Goal: Task Accomplishment & Management: Manage account settings

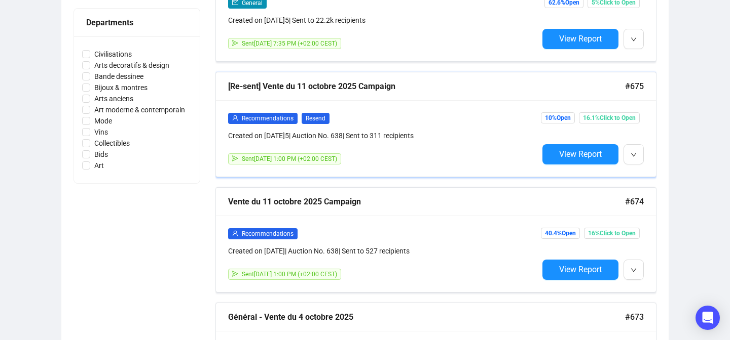
scroll to position [460, 0]
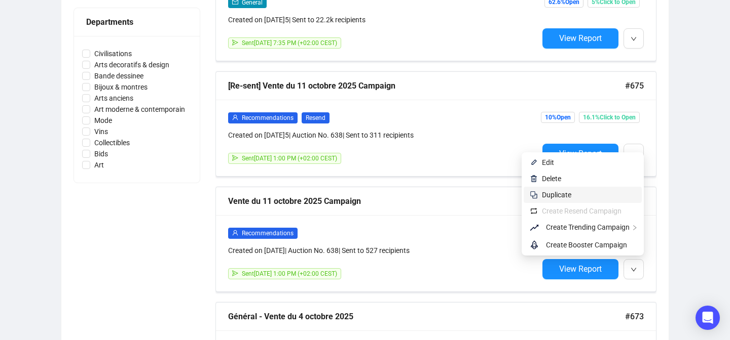
click at [563, 196] on span "Duplicate" at bounding box center [556, 195] width 29 height 8
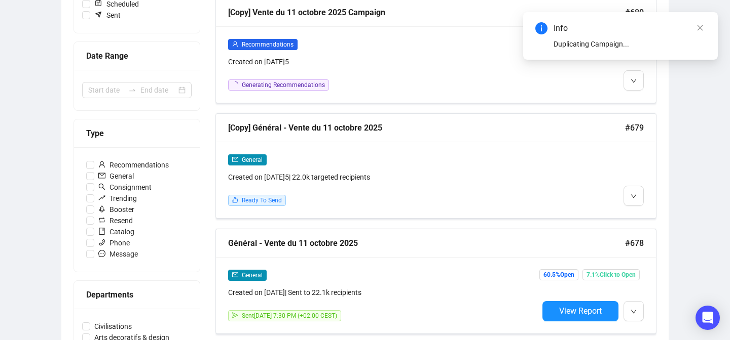
scroll to position [0, 0]
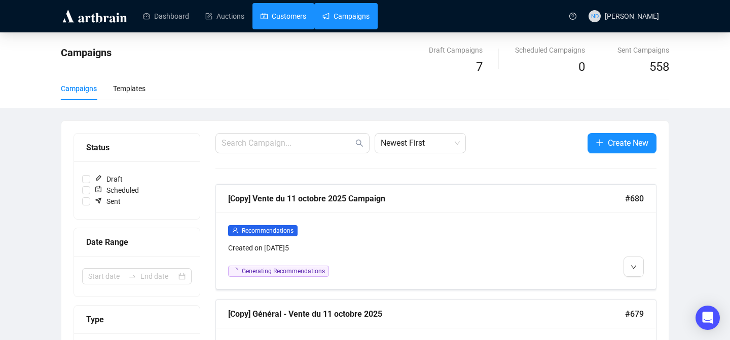
click at [284, 19] on link "Customers" at bounding box center [283, 16] width 46 height 26
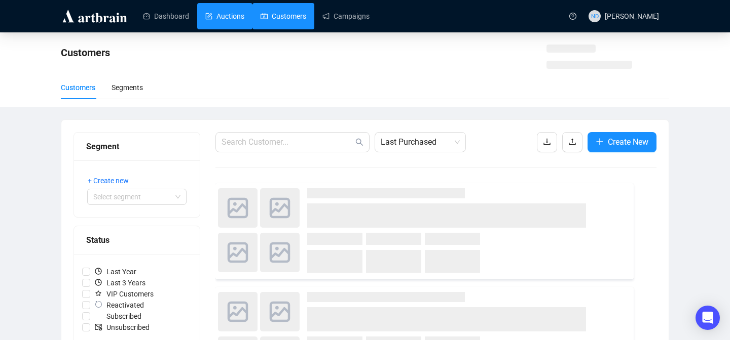
click at [244, 20] on link "Auctions" at bounding box center [224, 16] width 39 height 26
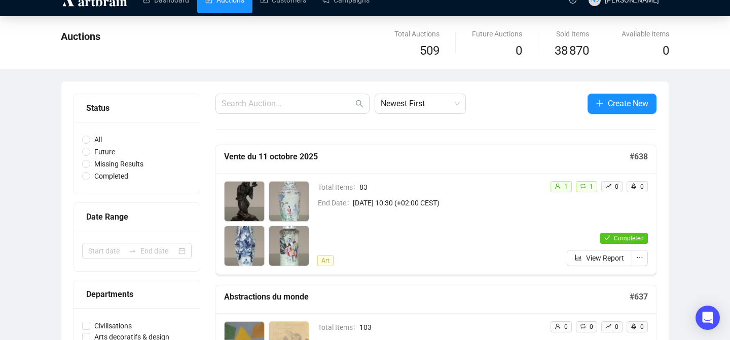
scroll to position [18, 0]
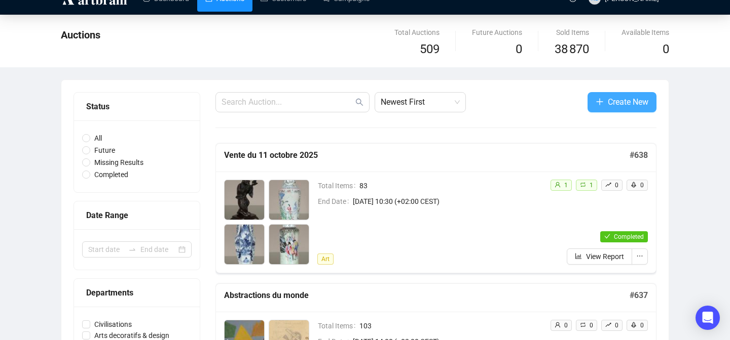
click at [604, 107] on button "Create New" at bounding box center [621, 102] width 69 height 20
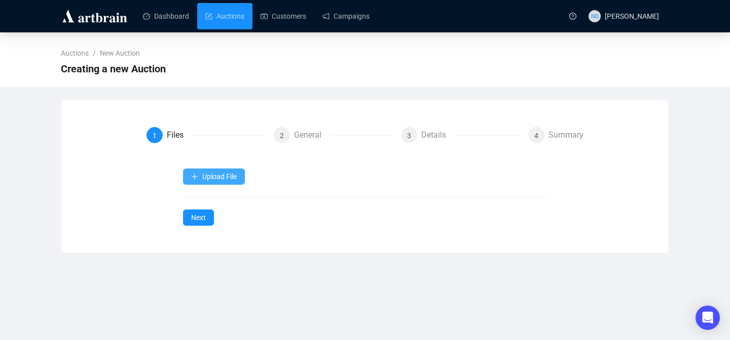
click at [210, 182] on button "Upload File" at bounding box center [214, 177] width 62 height 16
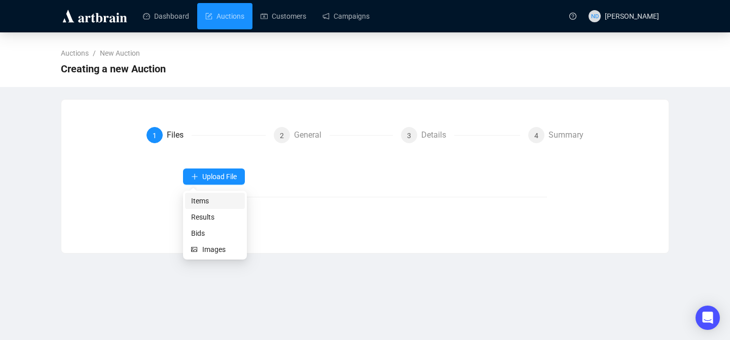
click at [209, 201] on span "Items" at bounding box center [215, 201] width 48 height 11
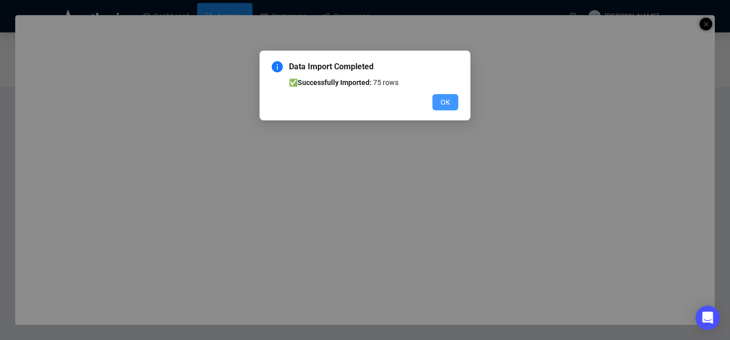
click at [437, 102] on button "OK" at bounding box center [445, 102] width 26 height 16
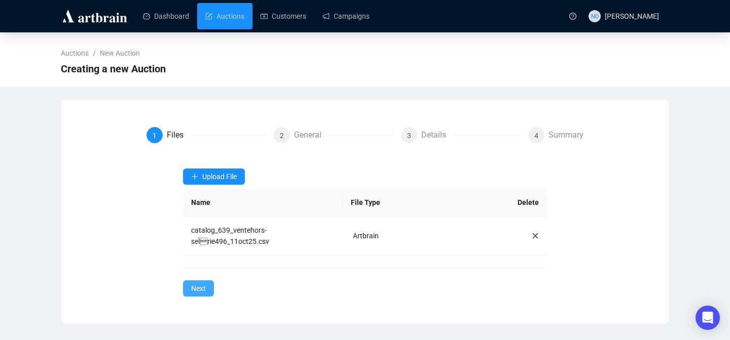
click at [197, 289] on span "Next" at bounding box center [198, 288] width 15 height 11
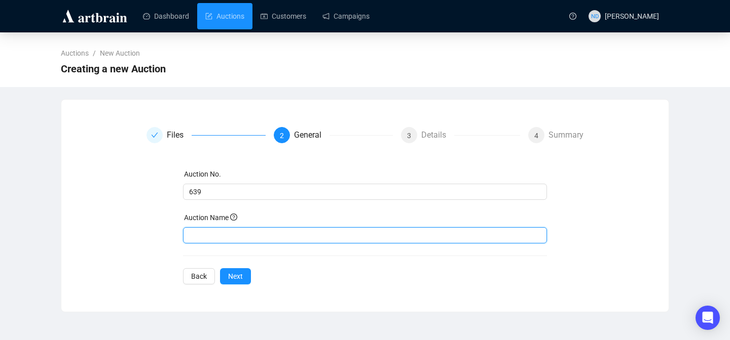
click at [227, 232] on input "text" at bounding box center [365, 236] width 364 height 16
type input "Vente du 18 octobre 50/70/80"
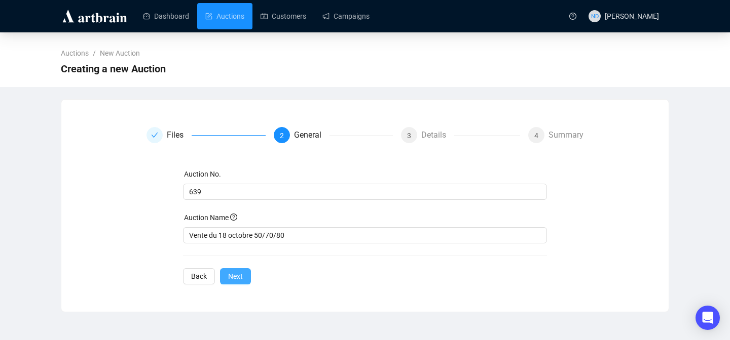
click at [236, 276] on span "Next" at bounding box center [235, 276] width 15 height 11
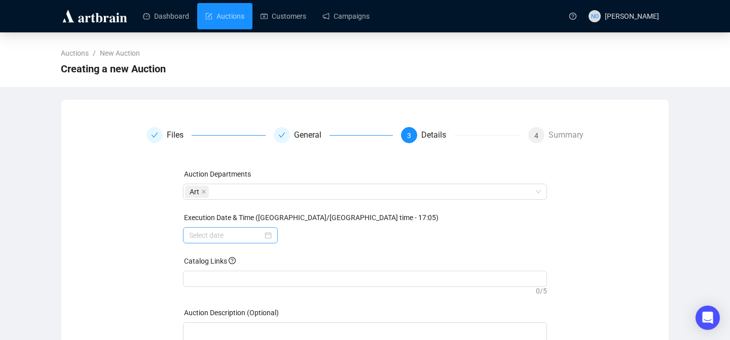
click at [265, 236] on div at bounding box center [230, 235] width 83 height 11
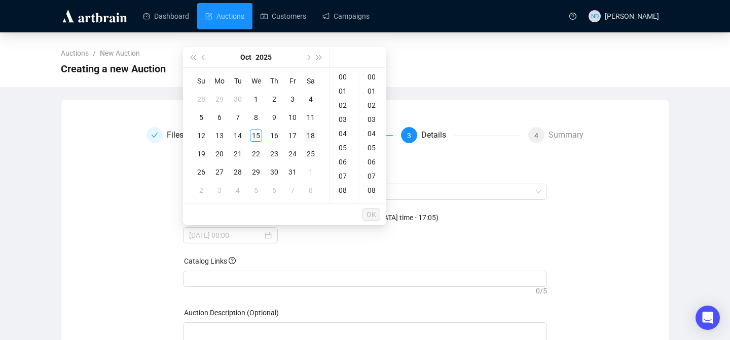
click at [312, 133] on div "18" at bounding box center [311, 136] width 12 height 12
click at [342, 188] on div "14" at bounding box center [343, 187] width 24 height 14
type input "2025-10-18 14:00"
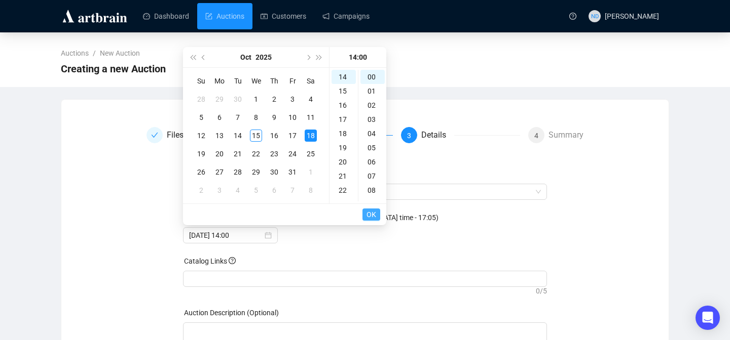
click at [376, 218] on button "OK" at bounding box center [371, 215] width 18 height 12
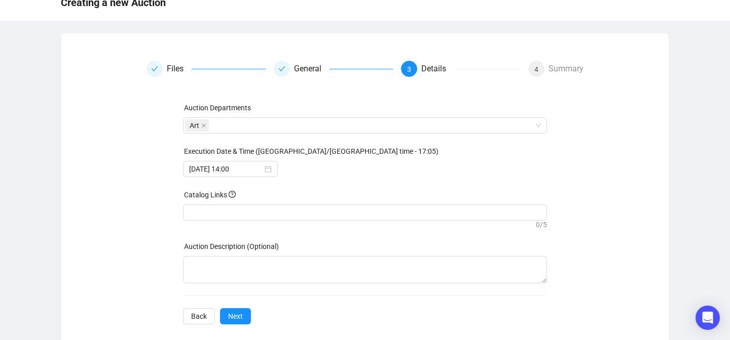
scroll to position [79, 0]
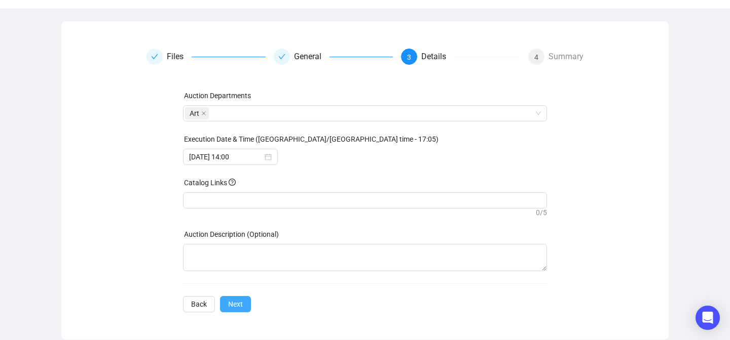
click at [237, 305] on span "Next" at bounding box center [235, 304] width 15 height 11
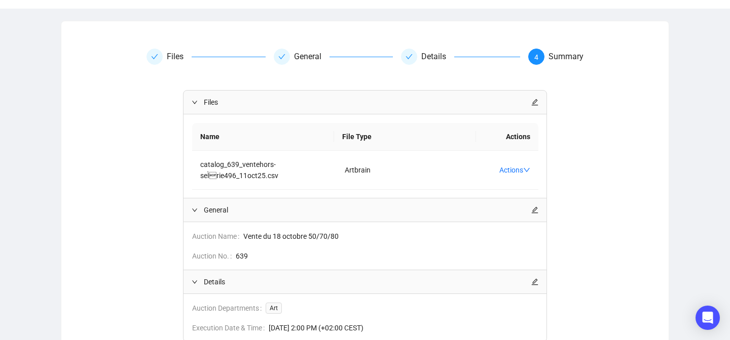
scroll to position [163, 0]
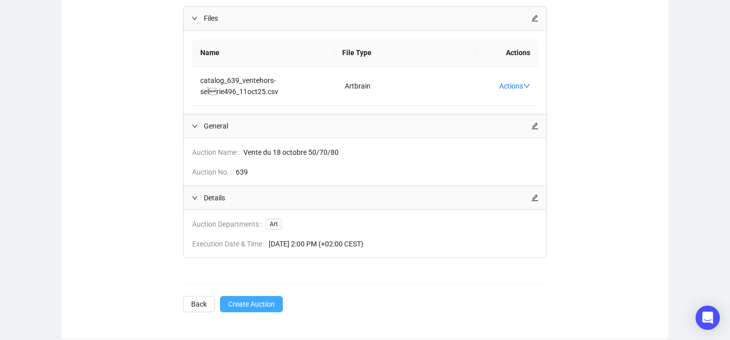
click at [237, 301] on span "Create Auction" at bounding box center [251, 304] width 47 height 11
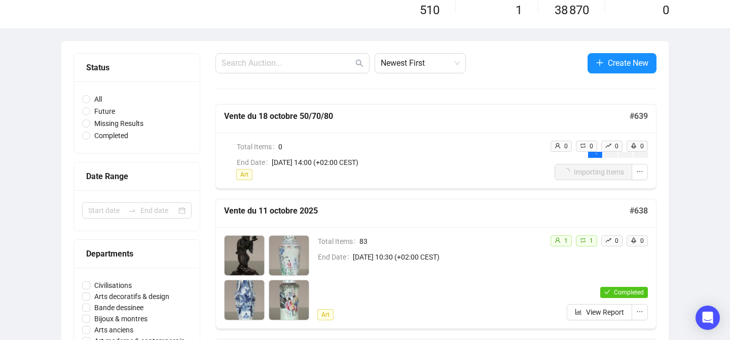
scroll to position [40, 0]
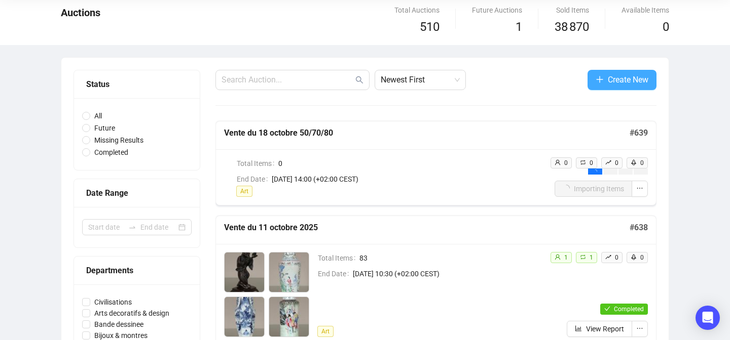
click at [608, 74] on span "Create New" at bounding box center [628, 79] width 41 height 13
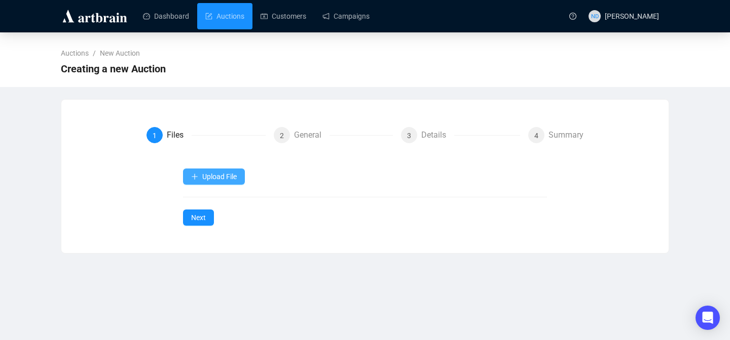
click at [204, 173] on span "Upload File" at bounding box center [219, 177] width 34 height 8
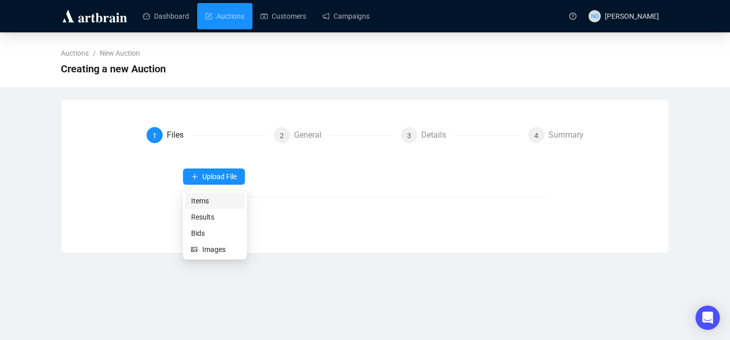
click at [195, 201] on span "Items" at bounding box center [215, 201] width 48 height 11
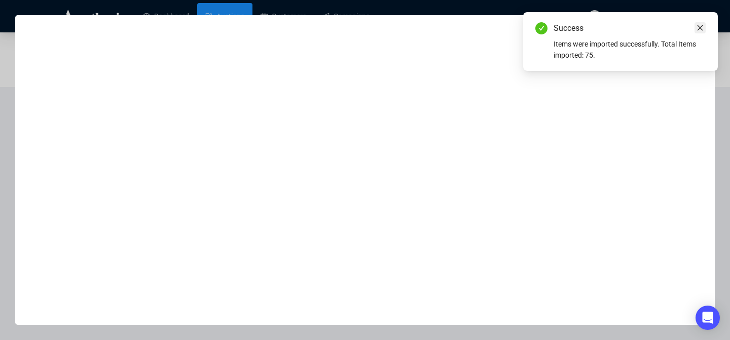
click at [701, 26] on icon "close" at bounding box center [699, 27] width 7 height 7
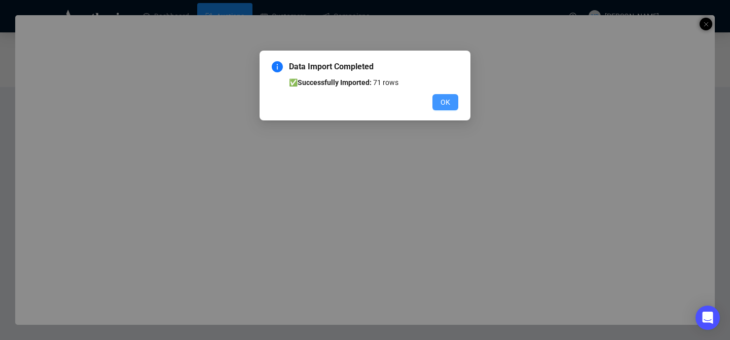
click at [443, 100] on span "OK" at bounding box center [445, 102] width 10 height 11
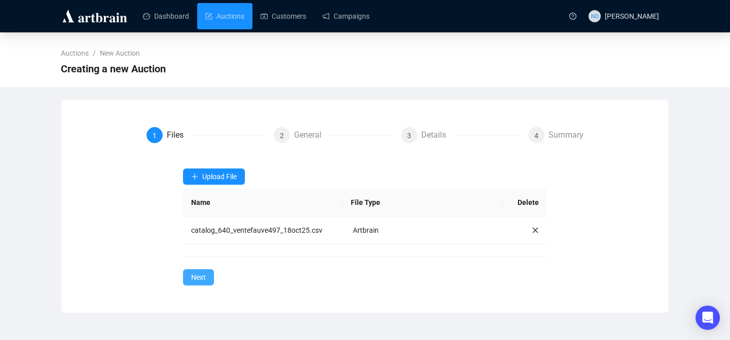
click at [200, 274] on span "Next" at bounding box center [198, 277] width 15 height 11
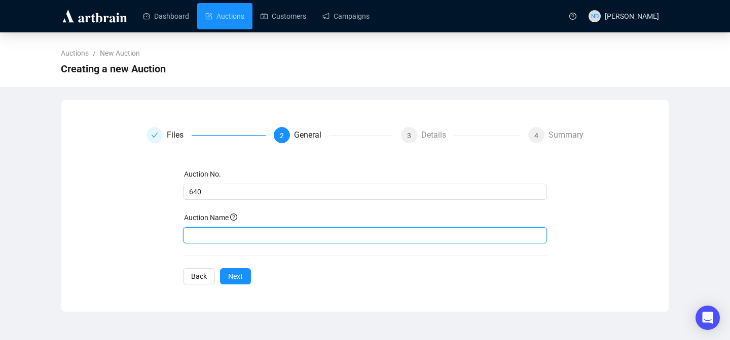
click at [220, 233] on input "text" at bounding box center [365, 236] width 364 height 16
type input "Vente 18 octobre BD et art contemporain"
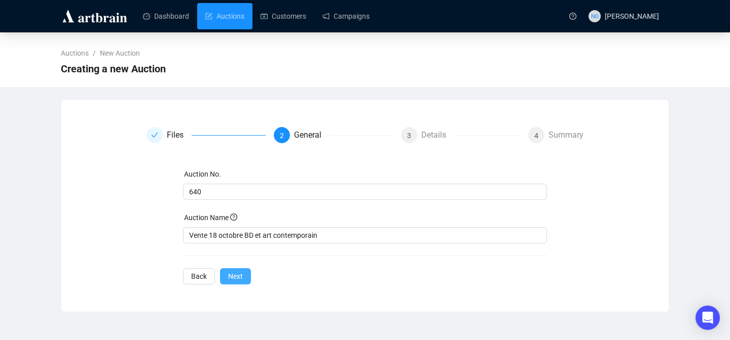
click at [239, 281] on span "Next" at bounding box center [235, 276] width 15 height 11
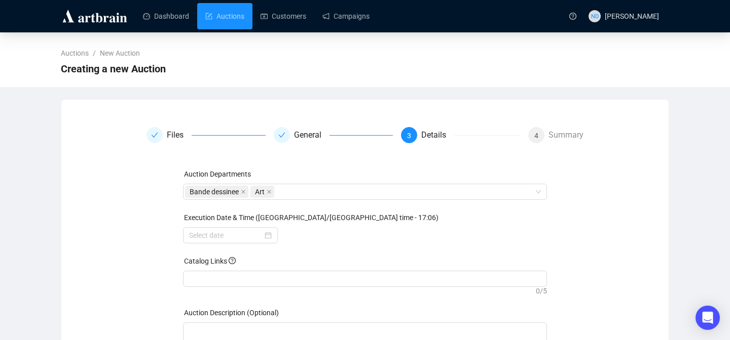
scroll to position [13, 0]
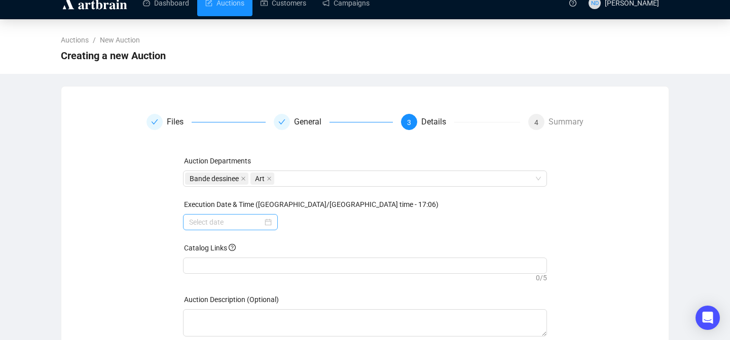
click at [267, 220] on div at bounding box center [230, 222] width 83 height 11
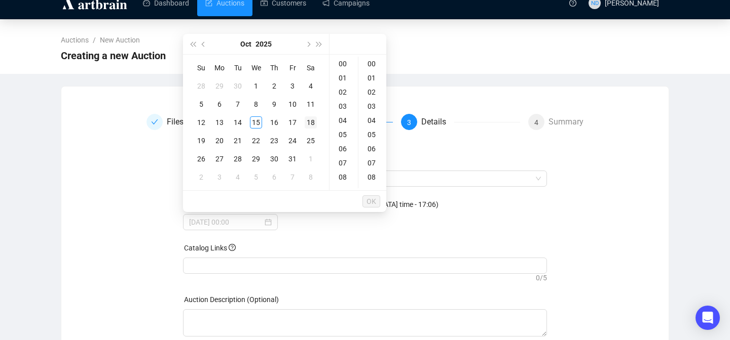
click at [312, 124] on div "18" at bounding box center [311, 123] width 12 height 12
click at [345, 124] on div "10" at bounding box center [343, 128] width 24 height 14
click at [368, 171] on div "30" at bounding box center [372, 165] width 24 height 14
type input "2025-10-18 10:30"
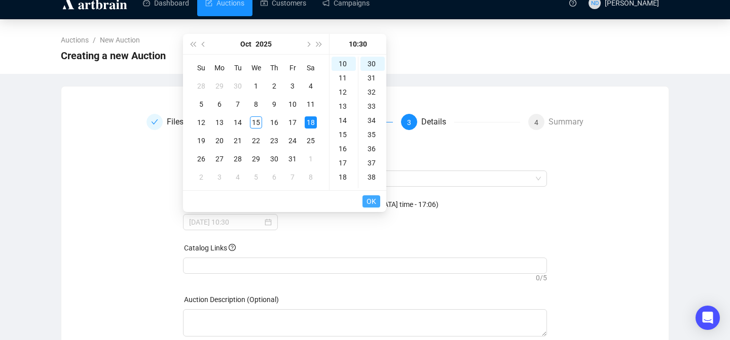
scroll to position [426, 0]
click at [368, 203] on span "OK" at bounding box center [371, 201] width 10 height 19
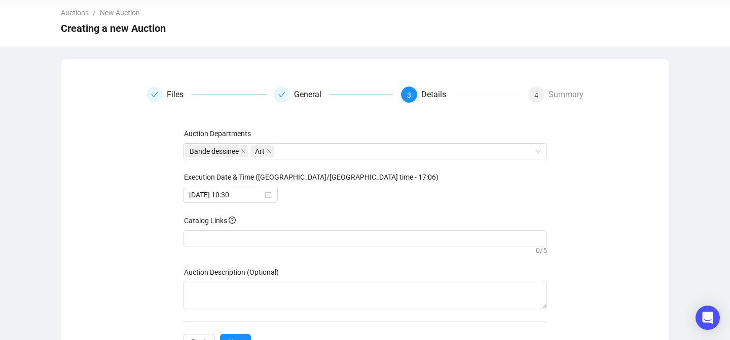
scroll to position [79, 0]
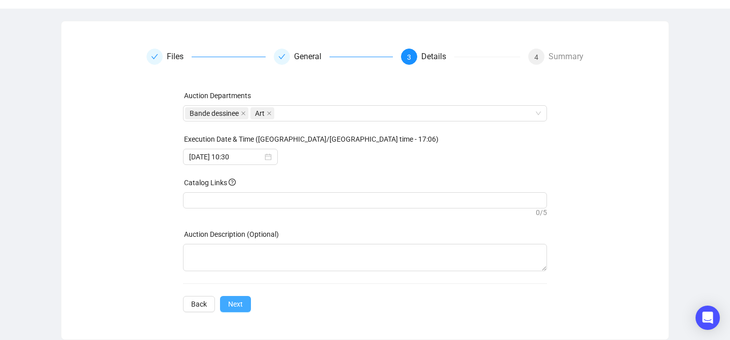
click at [236, 301] on span "Next" at bounding box center [235, 304] width 15 height 11
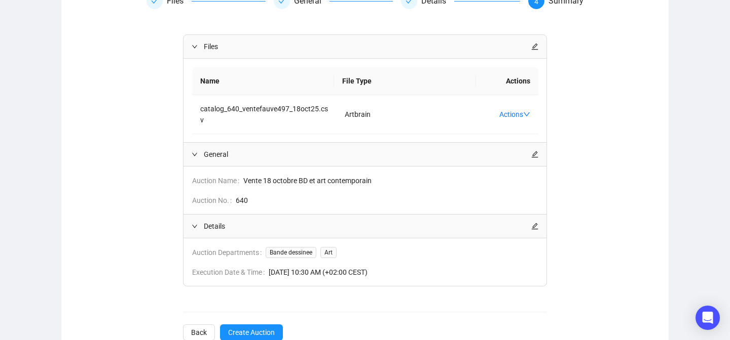
scroll to position [163, 0]
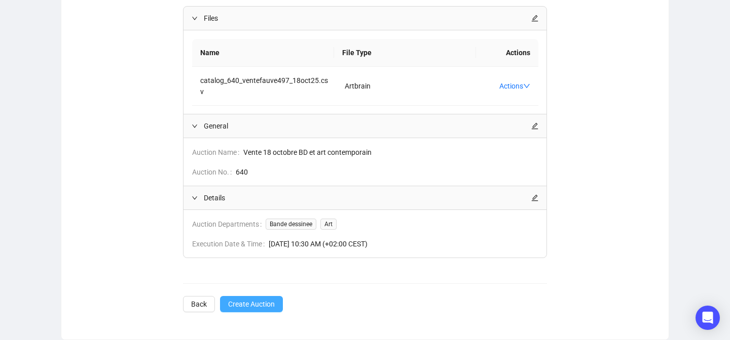
click at [253, 306] on span "Create Auction" at bounding box center [251, 304] width 47 height 11
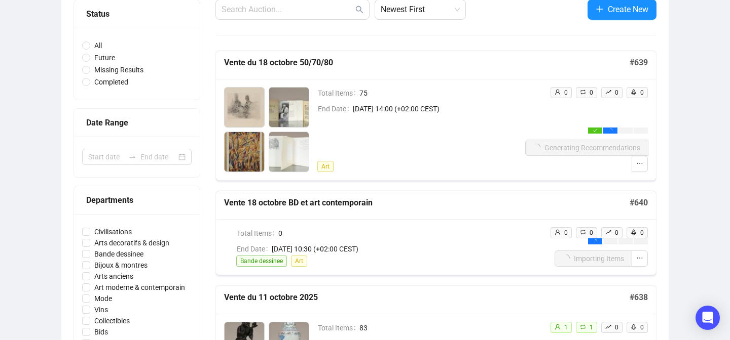
scroll to position [110, 0]
click at [253, 242] on td "Total Items 0" at bounding box center [389, 236] width 306 height 16
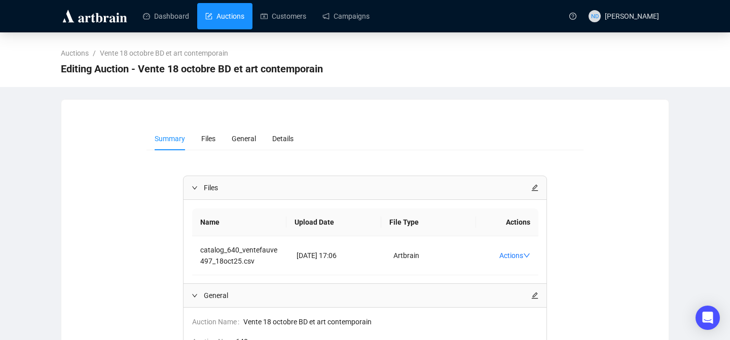
click at [235, 20] on link "Auctions" at bounding box center [224, 16] width 39 height 26
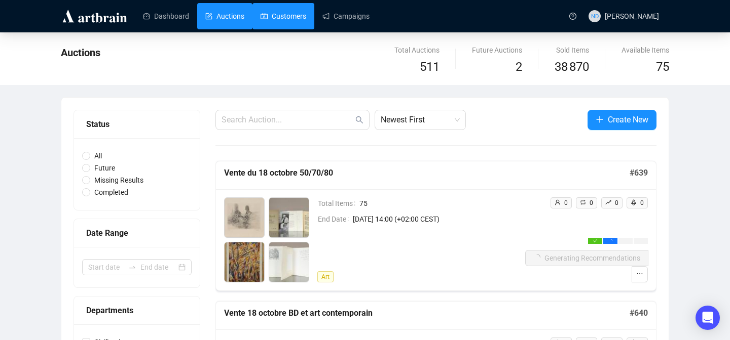
click at [302, 17] on link "Customers" at bounding box center [283, 16] width 46 height 26
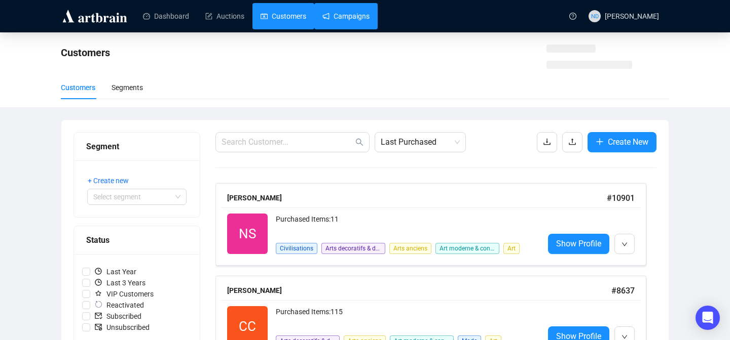
click at [337, 20] on link "Campaigns" at bounding box center [345, 16] width 47 height 26
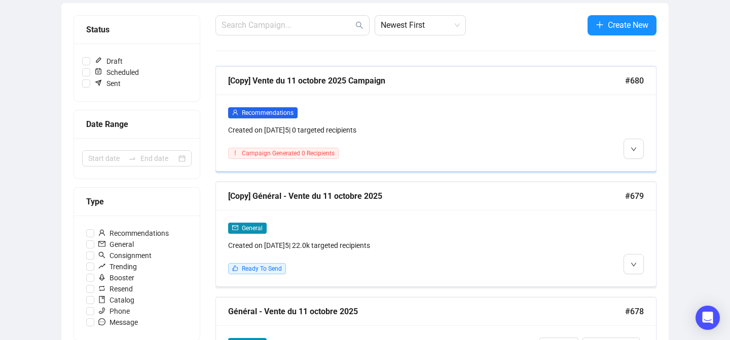
scroll to position [119, 0]
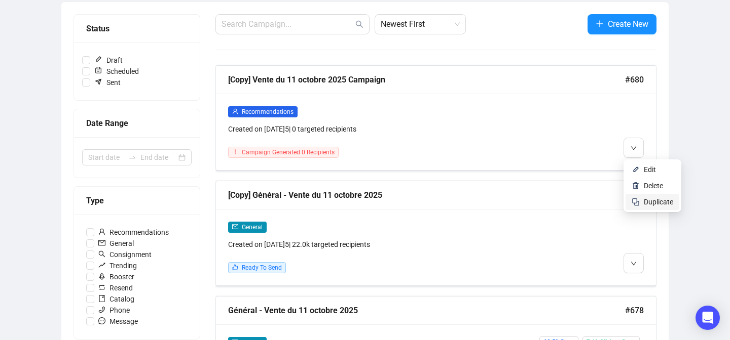
click at [638, 206] on li "Duplicate" at bounding box center [652, 202] width 54 height 16
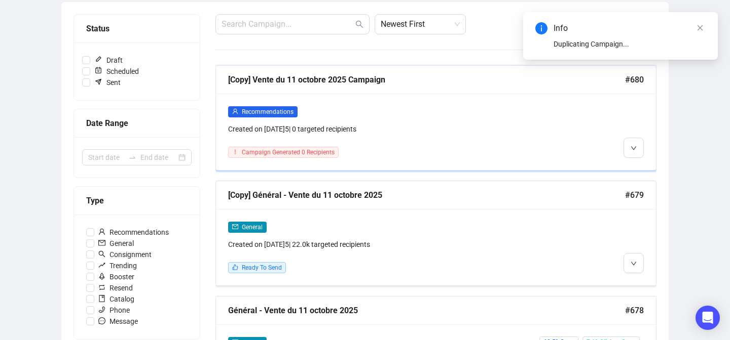
scroll to position [71, 0]
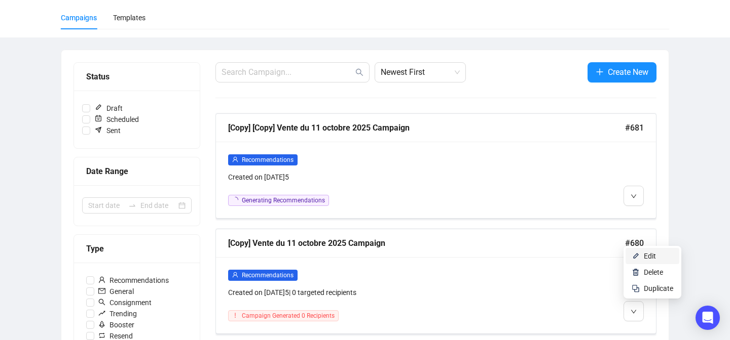
click at [638, 256] on img at bounding box center [635, 256] width 8 height 8
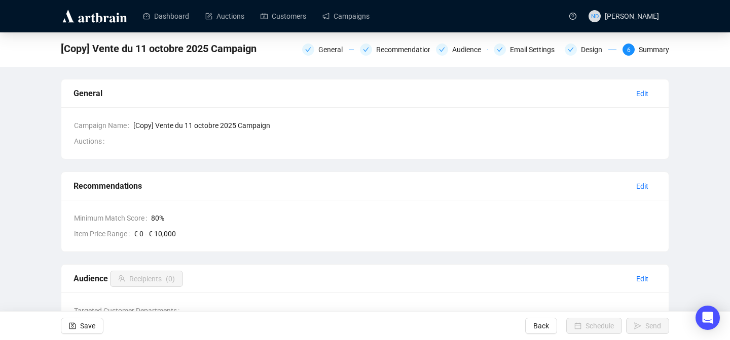
click at [323, 59] on div "[Copy] Vente du 11 octobre 2025 Campaign General Recommendations Audience Email…" at bounding box center [365, 49] width 730 height 34
click at [322, 51] on div "General" at bounding box center [333, 50] width 30 height 12
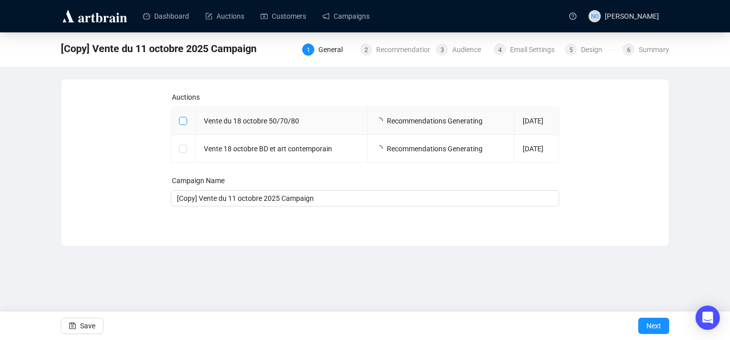
click at [184, 124] on span at bounding box center [183, 121] width 8 height 8
click at [184, 124] on input "checkbox" at bounding box center [182, 120] width 7 height 7
checkbox input "true"
type input "Vente du 18 octobre 50/70/80 Campaign"
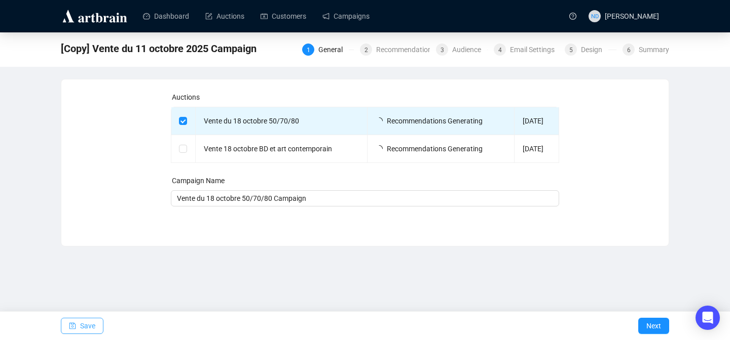
click at [93, 320] on span "Save" at bounding box center [87, 326] width 15 height 28
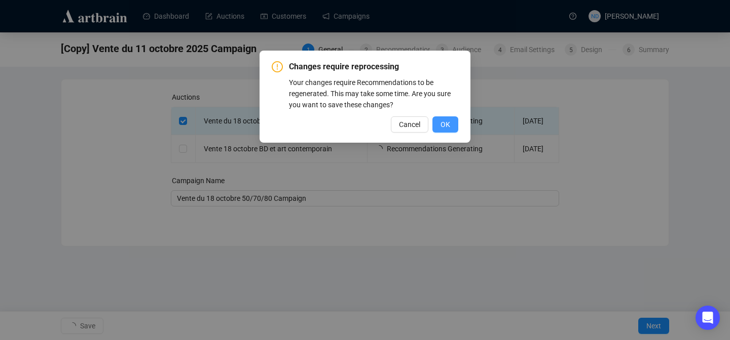
click at [453, 121] on button "OK" at bounding box center [445, 125] width 26 height 16
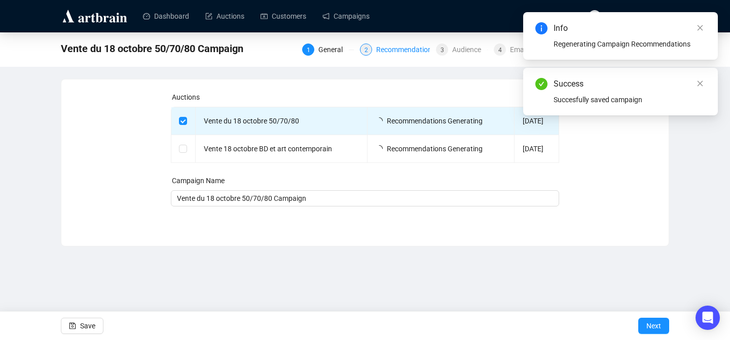
click at [411, 46] on div "Recommendations" at bounding box center [408, 50] width 65 height 12
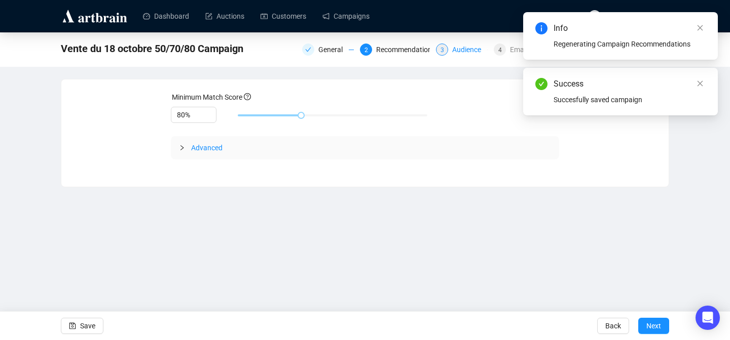
click at [469, 48] on div "Audience" at bounding box center [469, 50] width 35 height 12
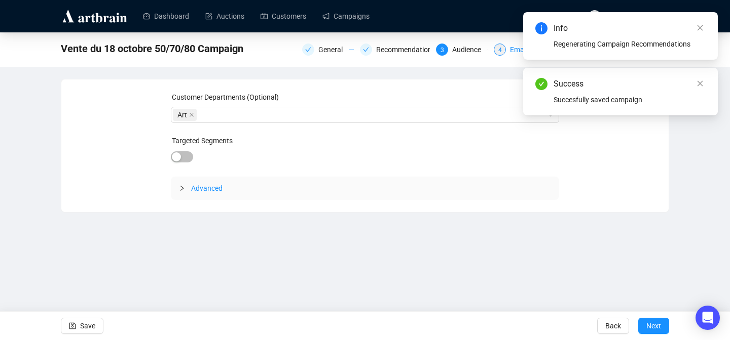
click at [517, 48] on div "Email Settings" at bounding box center [535, 50] width 51 height 12
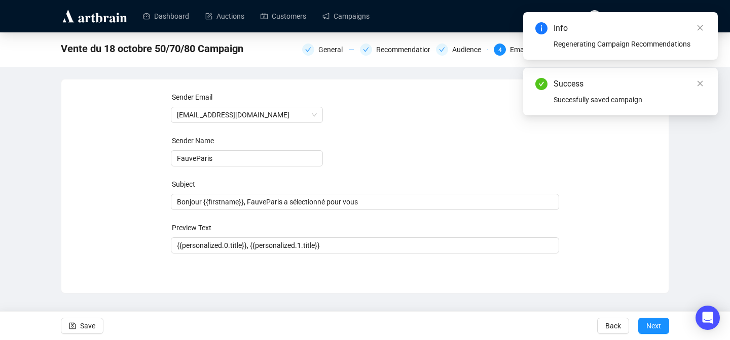
click at [706, 27] on div "Info Regenerating Campaign Recommendations" at bounding box center [620, 36] width 195 height 48
click at [702, 78] on link "Close" at bounding box center [699, 83] width 11 height 11
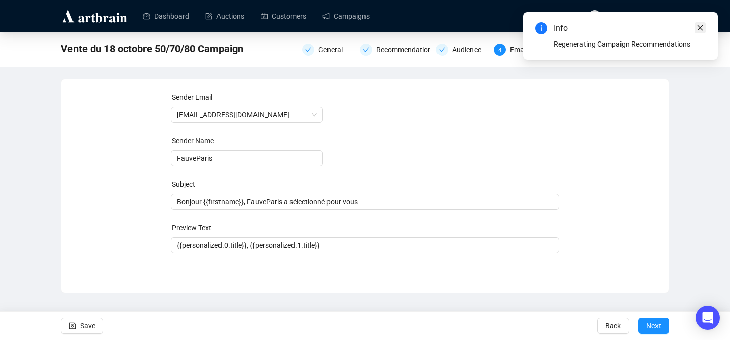
click at [699, 26] on icon "close" at bounding box center [700, 28] width 6 height 6
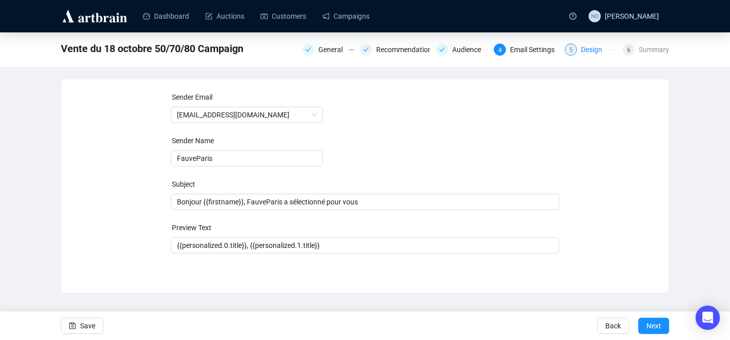
click at [585, 52] on div "Design" at bounding box center [594, 50] width 27 height 12
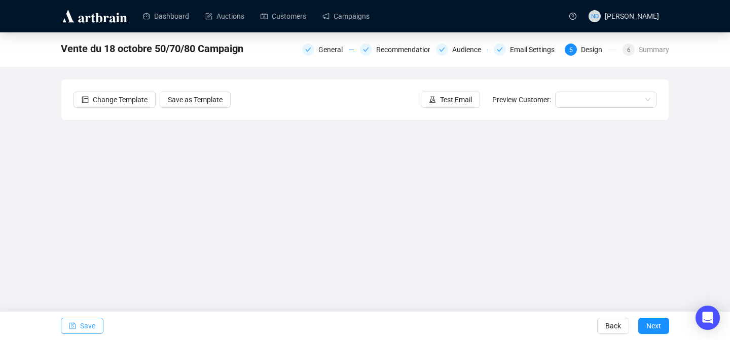
click at [71, 323] on icon "save" at bounding box center [72, 326] width 7 height 7
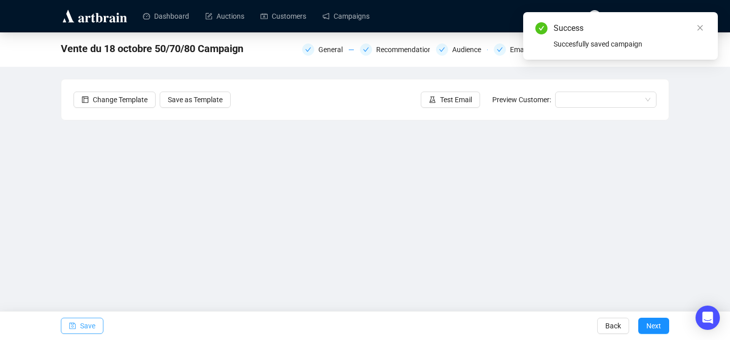
click at [89, 331] on span "Save" at bounding box center [87, 326] width 15 height 28
click at [703, 28] on link "Close" at bounding box center [699, 27] width 11 height 11
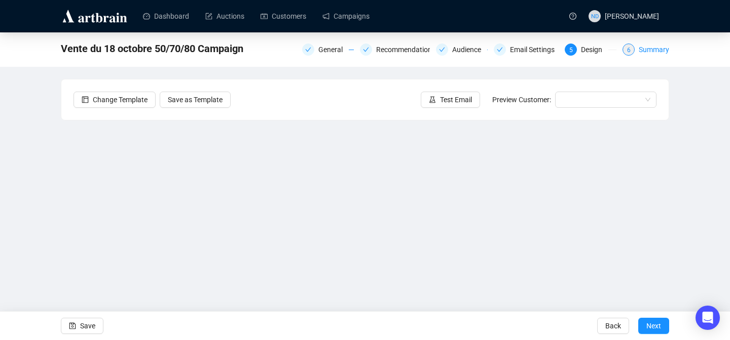
click at [648, 51] on div "Summary" at bounding box center [653, 50] width 30 height 12
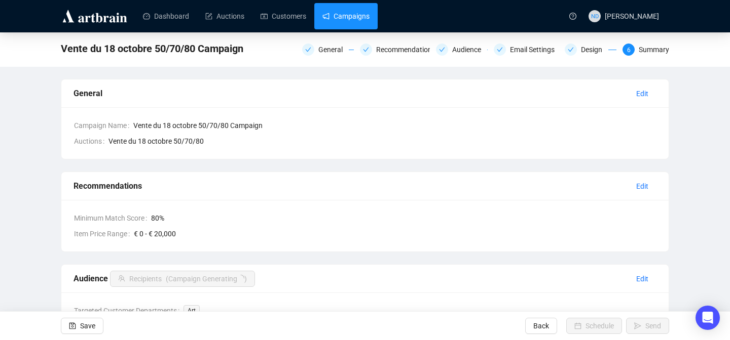
click at [363, 13] on link "Campaigns" at bounding box center [345, 16] width 47 height 26
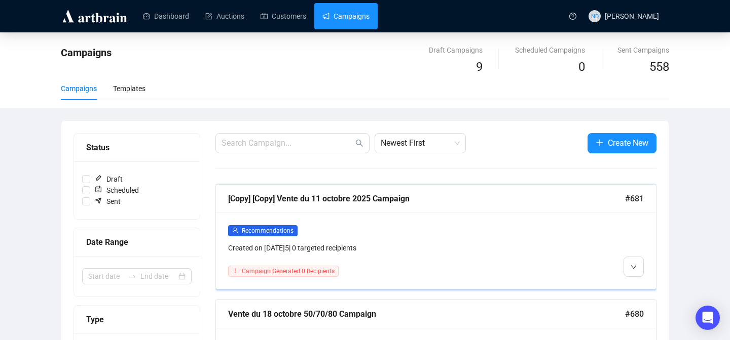
scroll to position [70, 0]
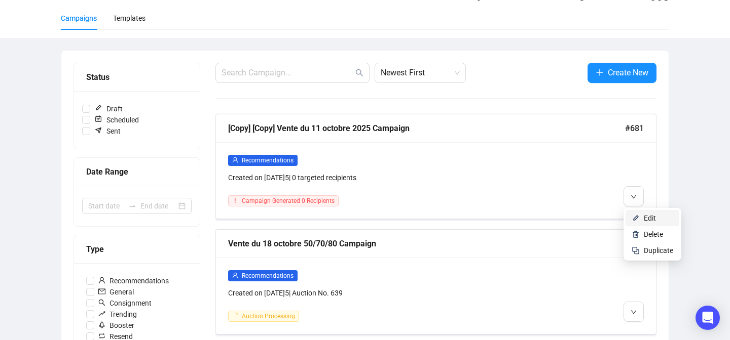
click at [635, 221] on img at bounding box center [635, 218] width 8 height 8
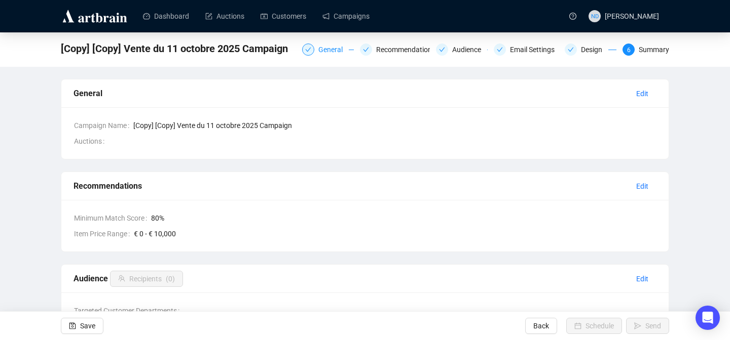
click at [333, 50] on div "General" at bounding box center [333, 50] width 30 height 12
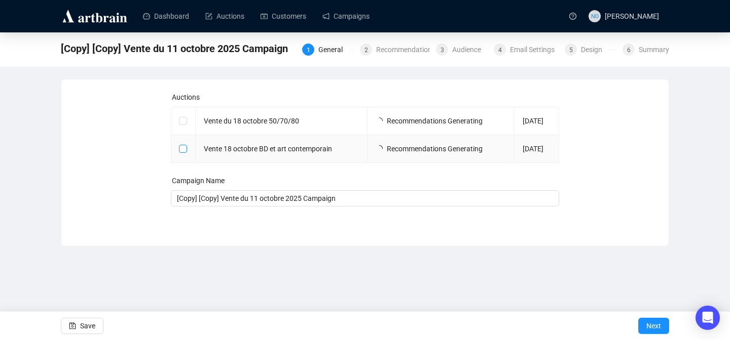
click at [180, 151] on input "checkbox" at bounding box center [182, 148] width 7 height 7
checkbox input "true"
type input "Vente 18 octobre BD et art contemporain Campaign"
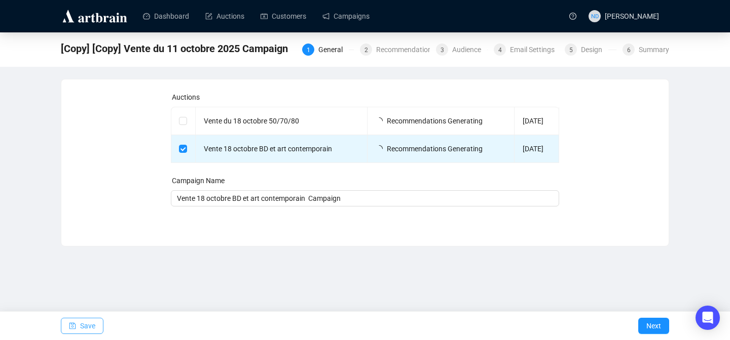
click at [86, 325] on span "Save" at bounding box center [87, 326] width 15 height 28
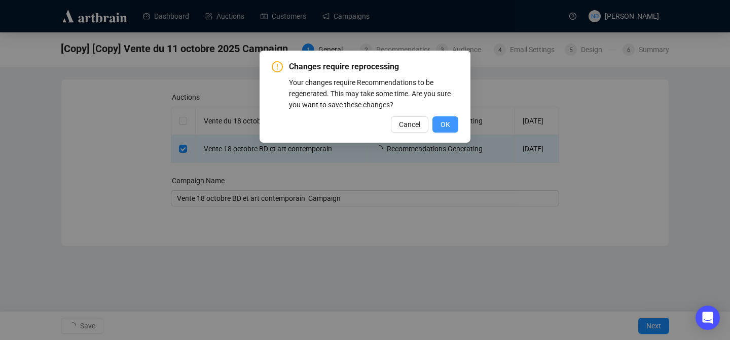
click at [443, 125] on span "OK" at bounding box center [445, 124] width 10 height 11
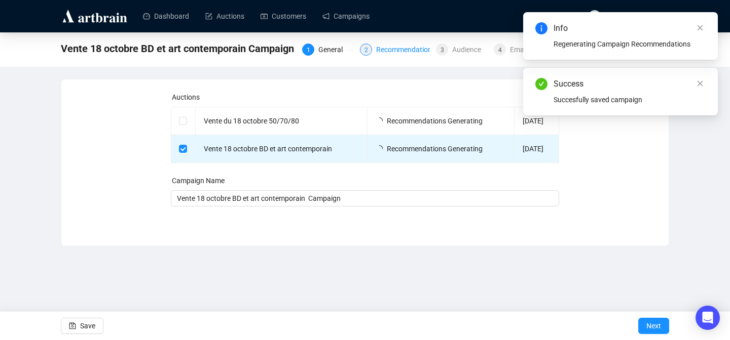
click at [407, 48] on div "Recommendations" at bounding box center [408, 50] width 65 height 12
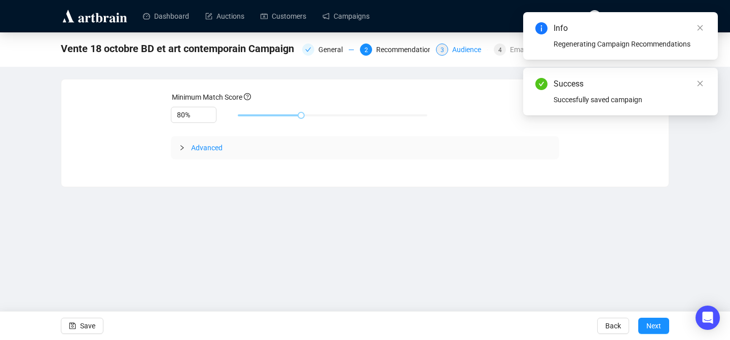
click at [473, 48] on div "Audience" at bounding box center [469, 50] width 35 height 12
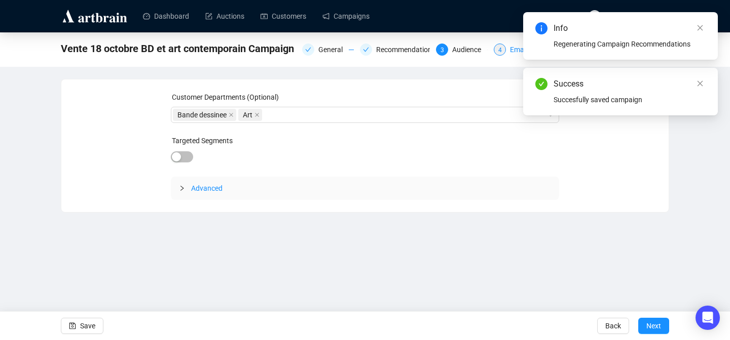
click at [514, 47] on div "Email Settings" at bounding box center [535, 50] width 51 height 12
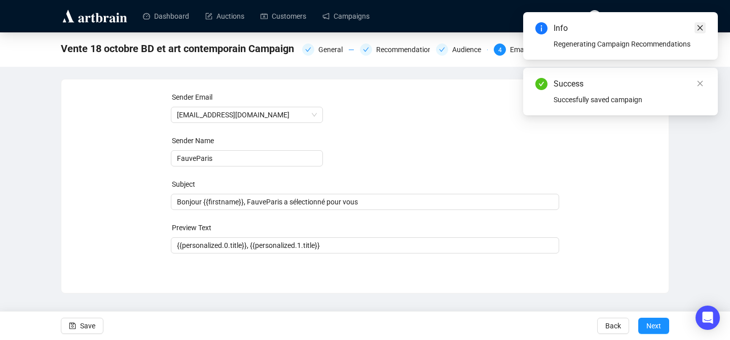
click at [697, 30] on icon "close" at bounding box center [700, 28] width 6 height 6
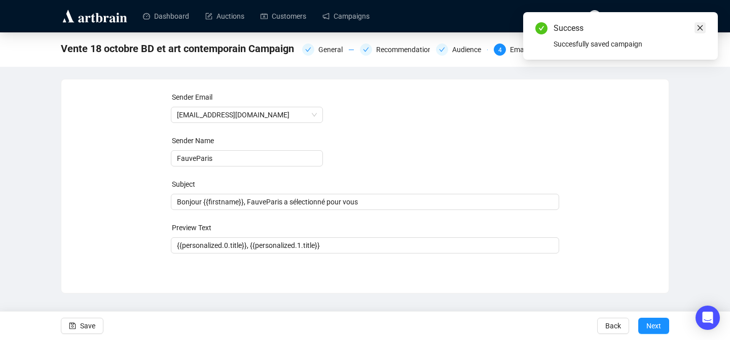
click at [699, 26] on icon "close" at bounding box center [699, 27] width 7 height 7
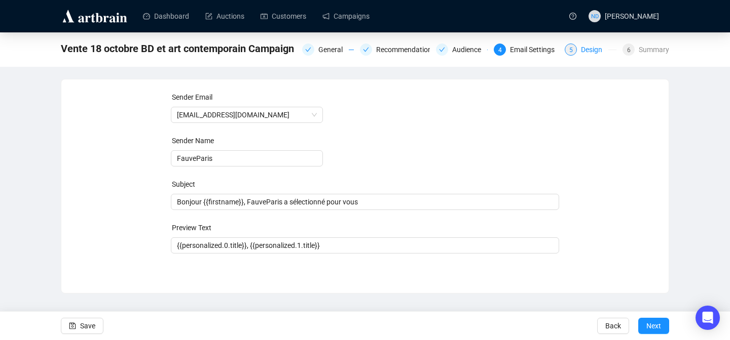
click at [596, 55] on div "Design" at bounding box center [594, 50] width 27 height 12
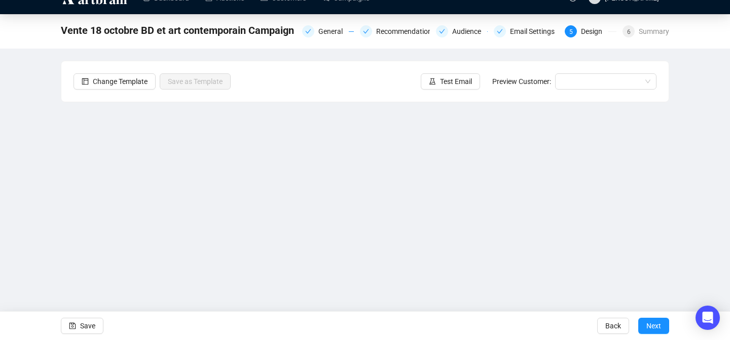
scroll to position [20, 0]
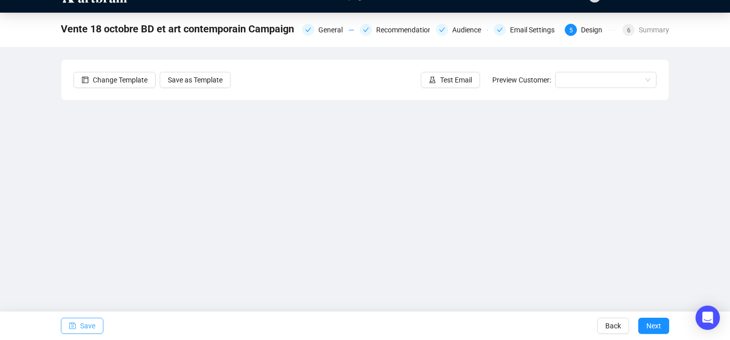
click at [84, 331] on span "Save" at bounding box center [87, 326] width 15 height 28
click at [87, 323] on span "Save" at bounding box center [87, 326] width 15 height 28
click at [71, 324] on icon "save" at bounding box center [72, 326] width 7 height 7
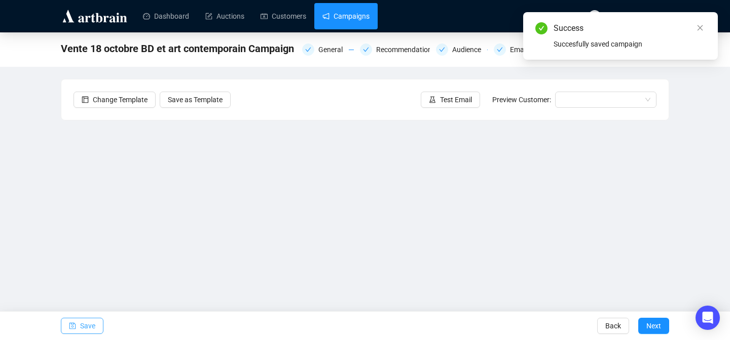
click at [337, 17] on link "Campaigns" at bounding box center [345, 16] width 47 height 26
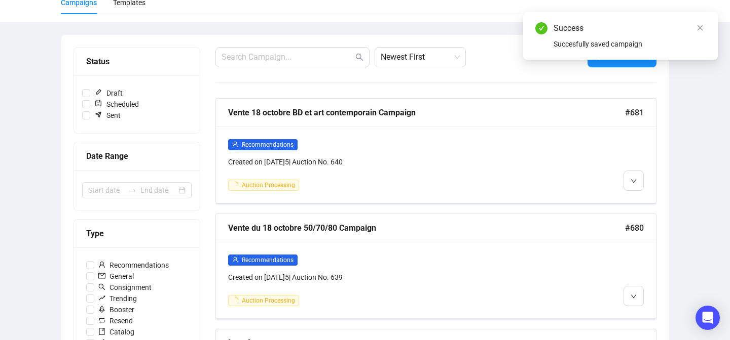
scroll to position [98, 0]
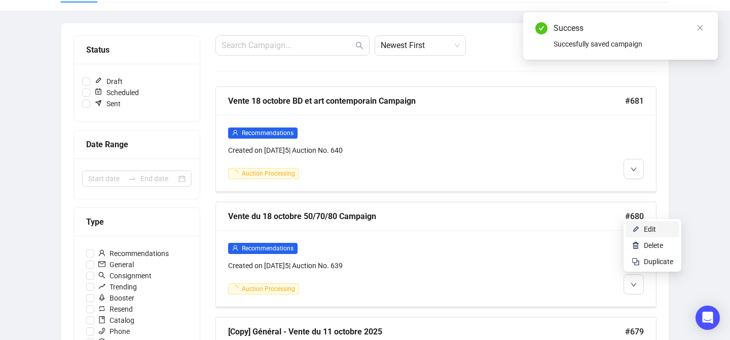
click at [646, 230] on span "Edit" at bounding box center [649, 229] width 12 height 8
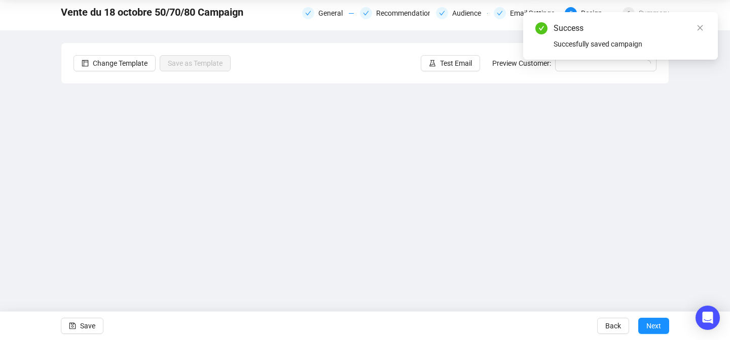
scroll to position [36, 0]
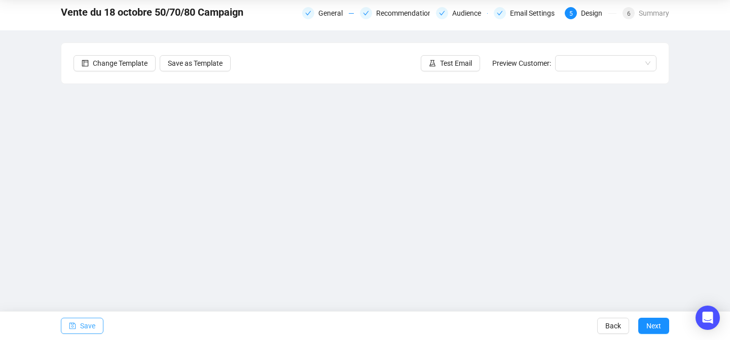
click at [72, 336] on span "button" at bounding box center [72, 326] width 7 height 28
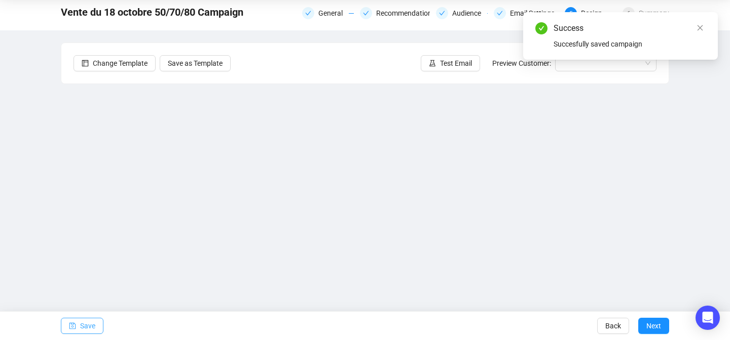
scroll to position [0, 0]
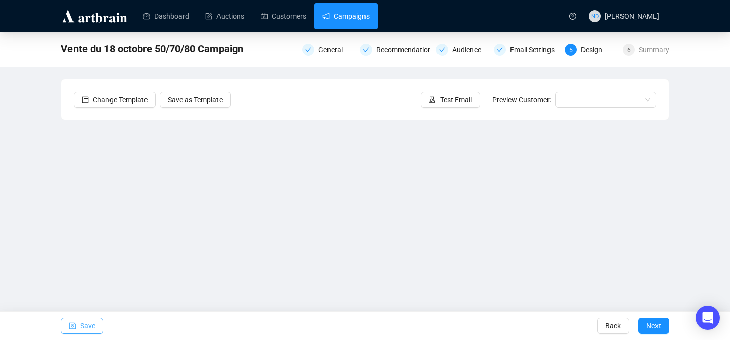
click at [361, 20] on link "Campaigns" at bounding box center [345, 16] width 47 height 26
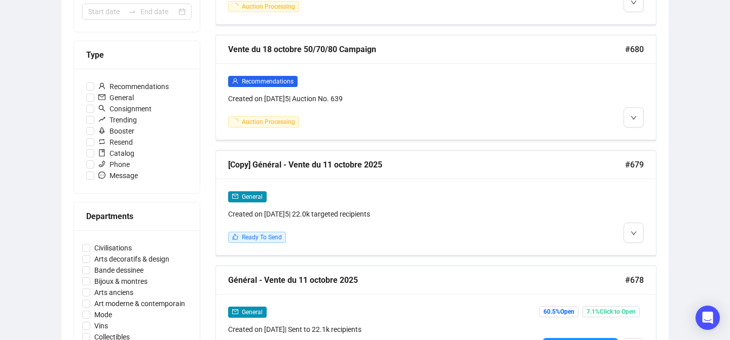
scroll to position [268, 0]
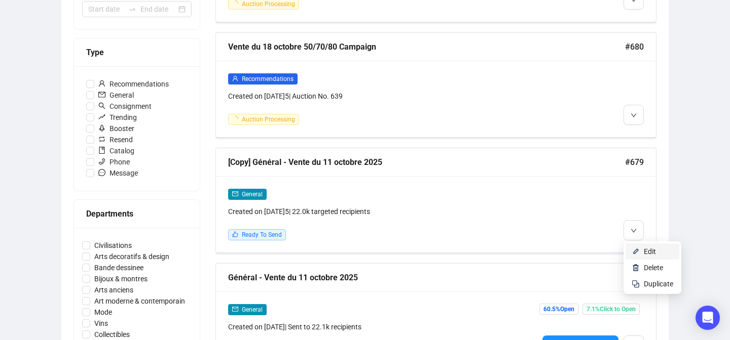
click at [628, 252] on li "Edit" at bounding box center [652, 252] width 54 height 16
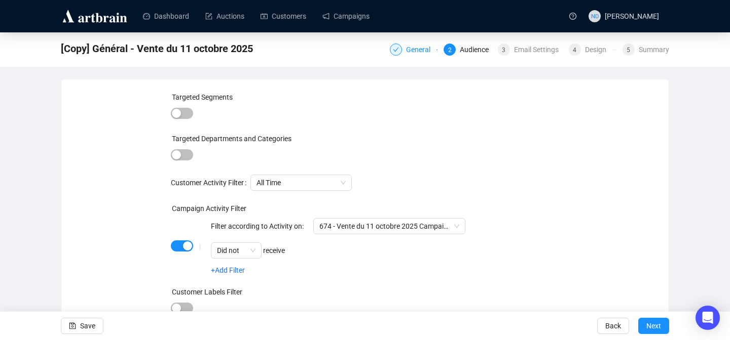
click at [412, 48] on div "General" at bounding box center [421, 50] width 30 height 12
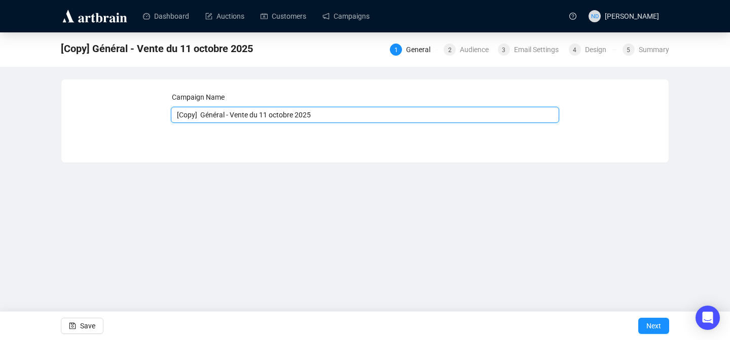
drag, startPoint x: 201, startPoint y: 117, endPoint x: 168, endPoint y: 117, distance: 33.4
click at [168, 117] on div "Campaign Name [Copy] Général - Vente du 11 octobre 2025 Save Next" at bounding box center [364, 114] width 583 height 44
click at [250, 115] on input "Général - Vente du 11 octobre 2025" at bounding box center [365, 115] width 389 height 16
type input "Général - Vente du 18 octobre 2025"
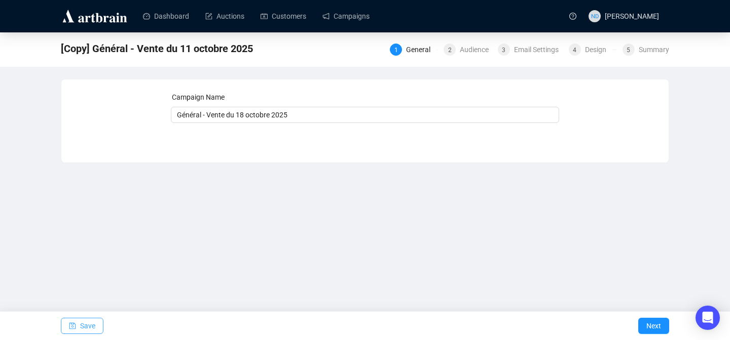
click at [86, 330] on span "Save" at bounding box center [87, 326] width 15 height 28
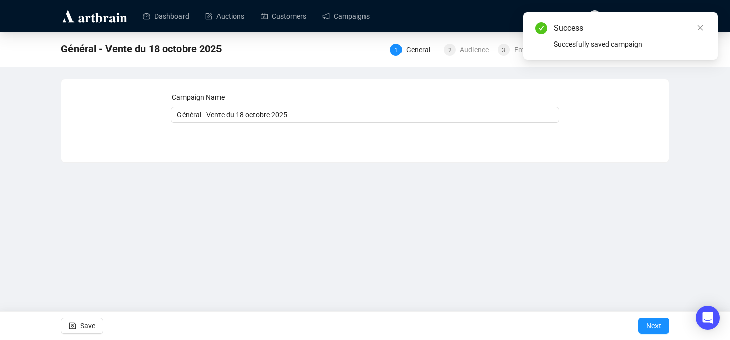
click at [478, 42] on div "1 General 2 Audience 3 Email Settings 4 Design 5 Summary" at bounding box center [529, 49] width 279 height 14
click at [476, 48] on div "Audience" at bounding box center [477, 50] width 35 height 12
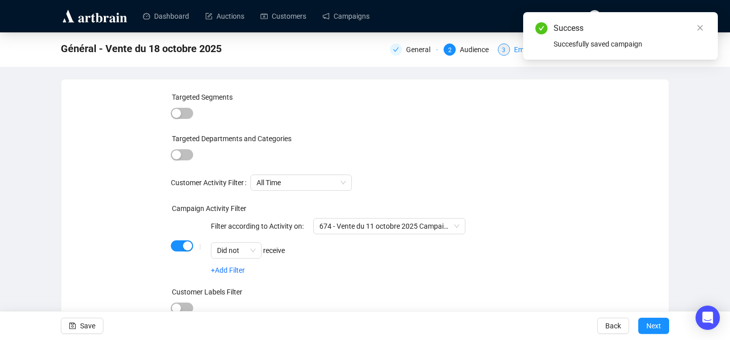
click at [514, 48] on div "Email Settings" at bounding box center [539, 50] width 51 height 12
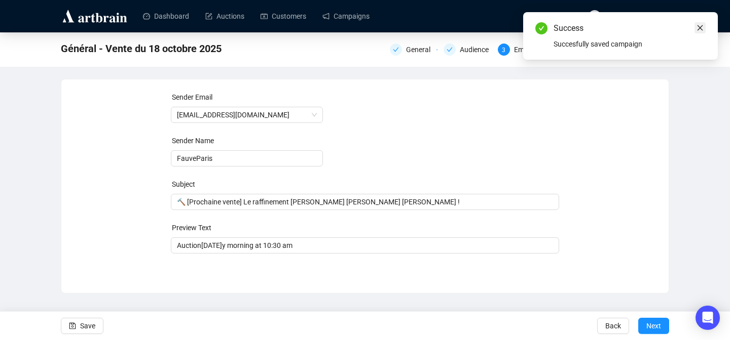
click at [705, 26] on link "Close" at bounding box center [699, 27] width 11 height 11
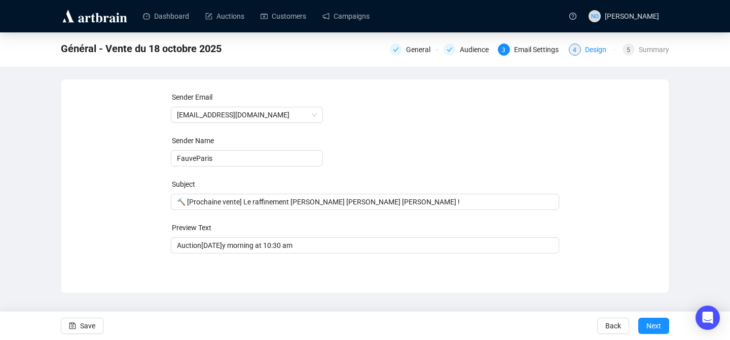
click at [601, 52] on div "Design" at bounding box center [598, 50] width 27 height 12
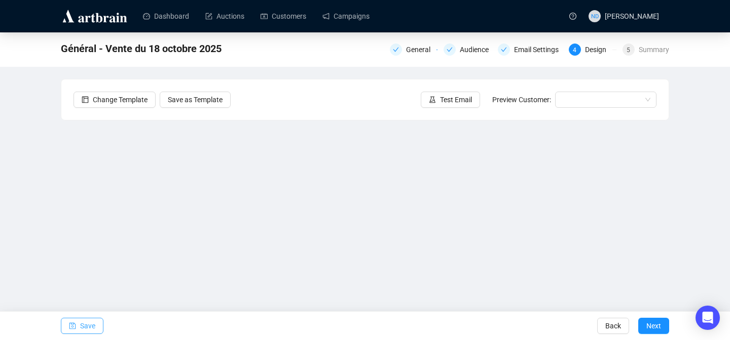
click at [81, 323] on span "Save" at bounding box center [87, 326] width 15 height 28
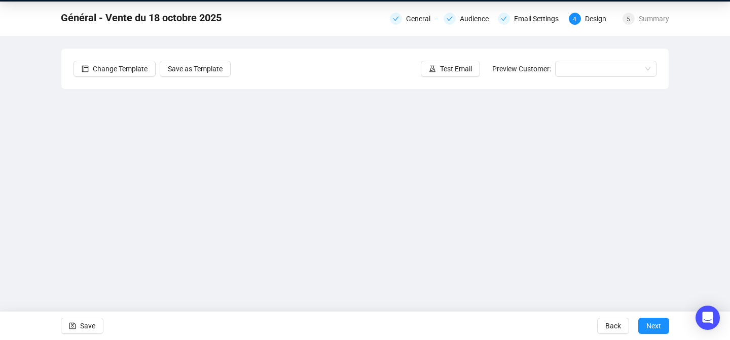
scroll to position [36, 0]
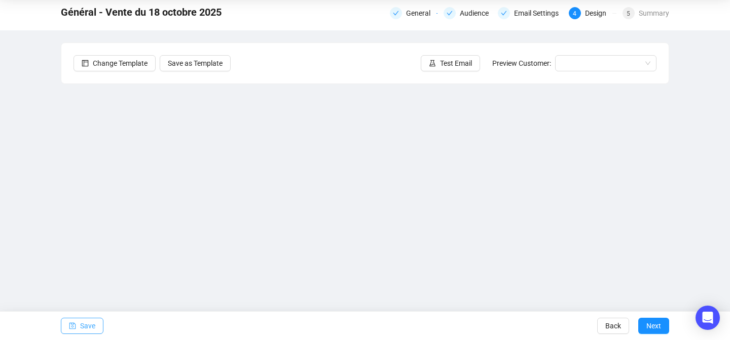
click at [71, 326] on icon "save" at bounding box center [72, 326] width 7 height 7
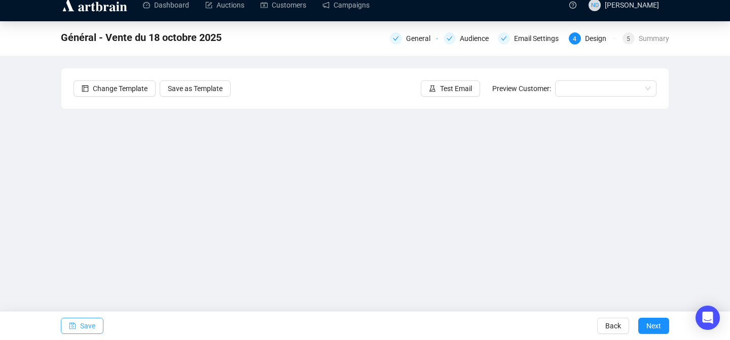
scroll to position [0, 0]
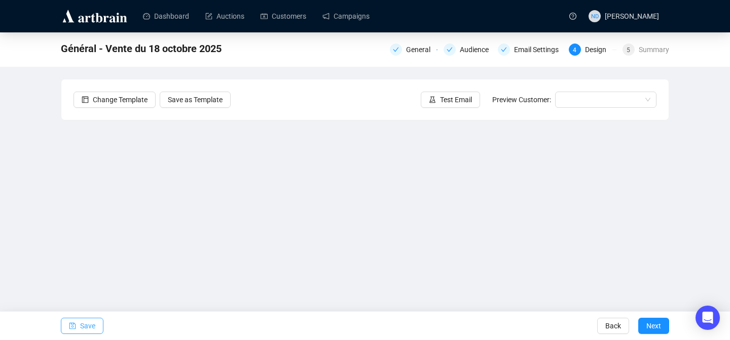
click at [74, 331] on span "button" at bounding box center [72, 326] width 7 height 28
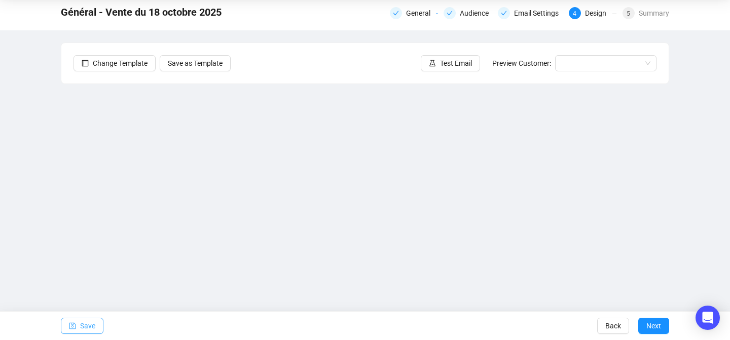
click at [86, 329] on span "Save" at bounding box center [87, 326] width 15 height 28
click at [81, 331] on span "Save" at bounding box center [87, 326] width 15 height 28
click at [83, 322] on span "Save" at bounding box center [87, 326] width 15 height 28
click at [78, 327] on button "Save" at bounding box center [82, 326] width 43 height 16
click at [93, 323] on span "Save" at bounding box center [87, 326] width 15 height 28
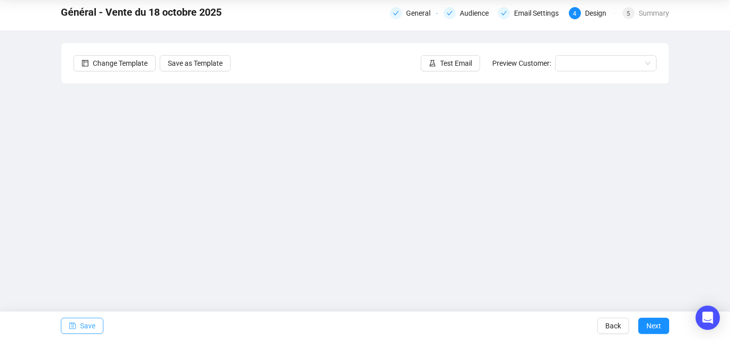
click at [80, 325] on span "Save" at bounding box center [87, 326] width 15 height 28
click at [72, 328] on icon "save" at bounding box center [72, 326] width 7 height 7
click at [67, 323] on button "Save" at bounding box center [82, 326] width 43 height 16
click at [70, 337] on span "button" at bounding box center [72, 326] width 7 height 28
click at [80, 329] on button "Save" at bounding box center [82, 326] width 43 height 16
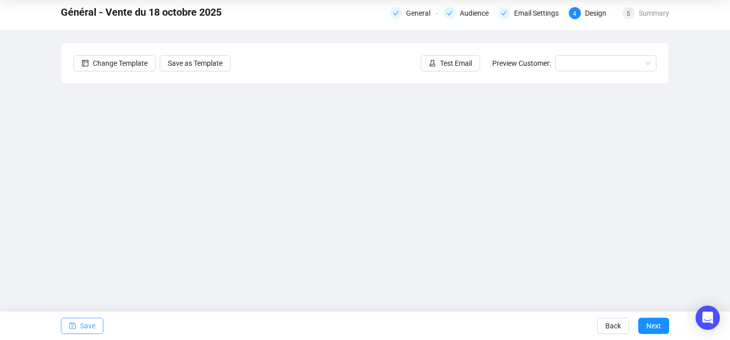
click at [75, 331] on span "button" at bounding box center [72, 326] width 7 height 28
click at [82, 334] on span "Save" at bounding box center [87, 326] width 15 height 28
click at [79, 326] on button "Save" at bounding box center [82, 326] width 43 height 16
click at [84, 328] on span "Save" at bounding box center [87, 326] width 15 height 28
click at [79, 328] on button "Save" at bounding box center [82, 326] width 43 height 16
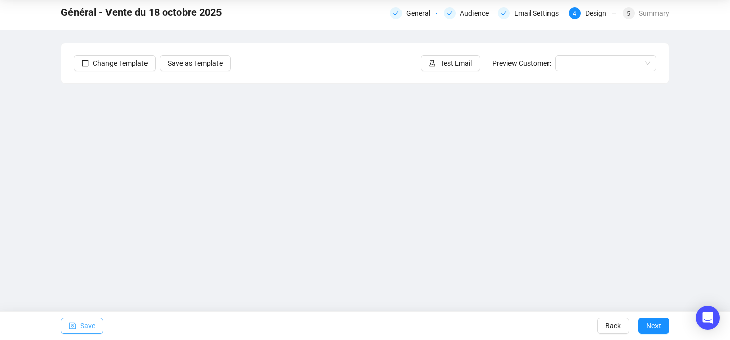
click at [82, 325] on span "Save" at bounding box center [87, 326] width 15 height 28
click at [86, 320] on span "Save" at bounding box center [87, 326] width 15 height 28
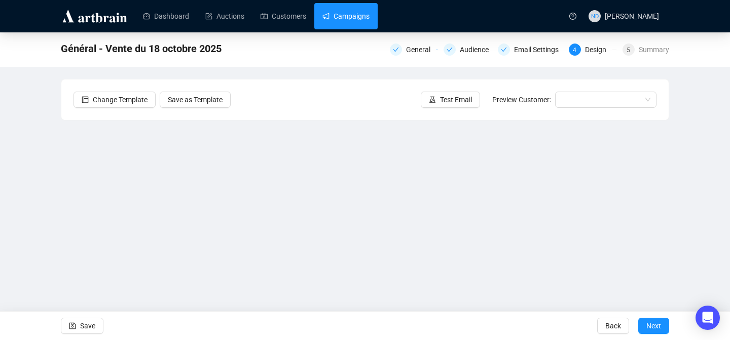
click at [364, 20] on link "Campaigns" at bounding box center [345, 16] width 47 height 26
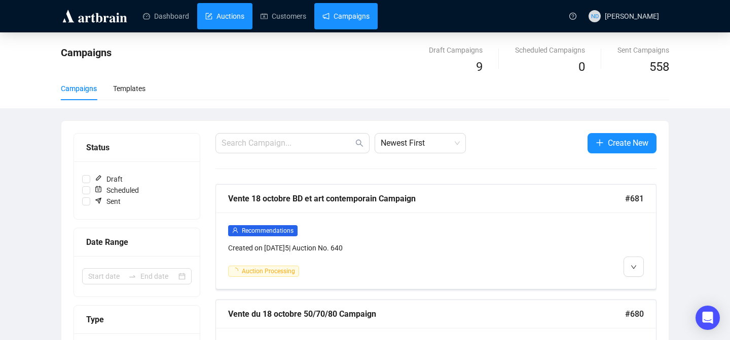
click at [226, 11] on link "Auctions" at bounding box center [224, 16] width 39 height 26
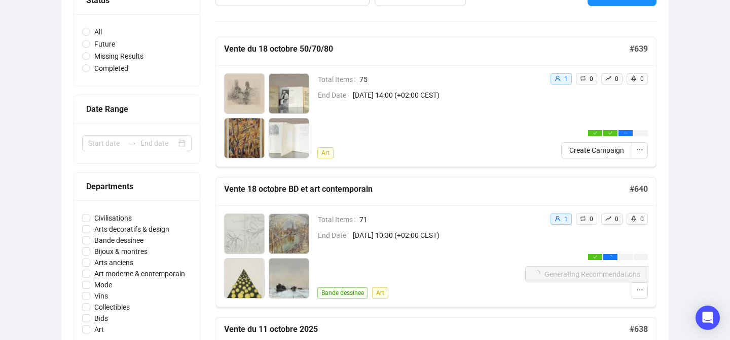
scroll to position [122, 0]
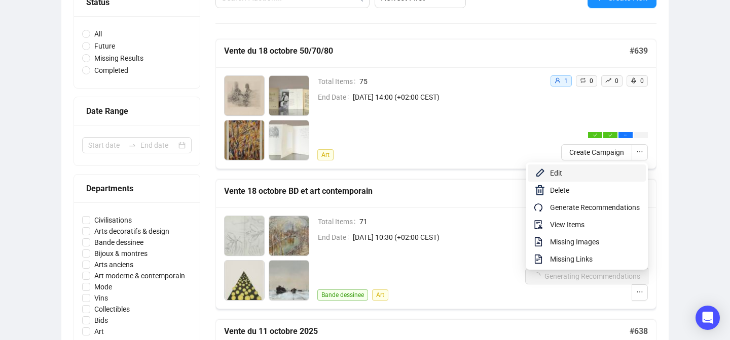
click at [583, 176] on span "Edit" at bounding box center [595, 173] width 90 height 11
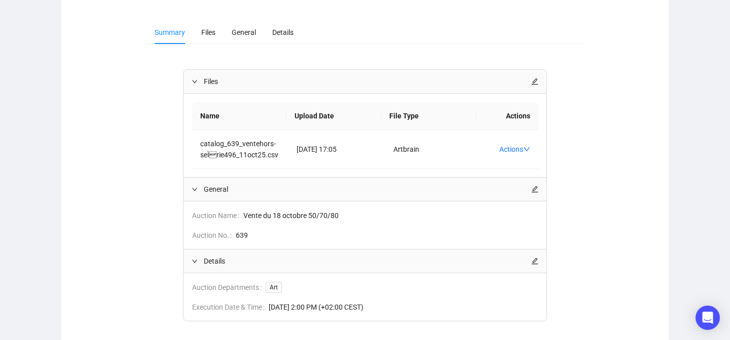
scroll to position [77, 0]
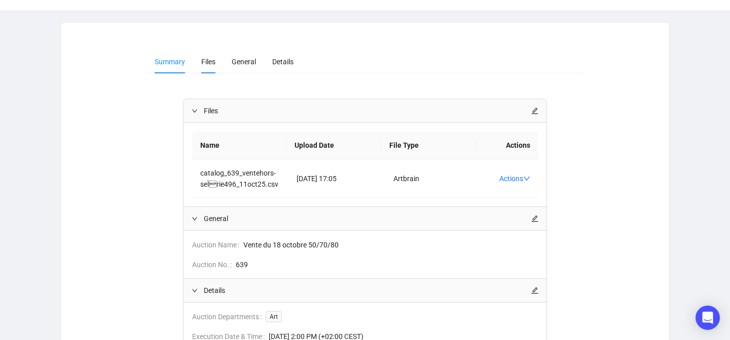
click at [215, 62] on span "Files" at bounding box center [208, 62] width 14 height 8
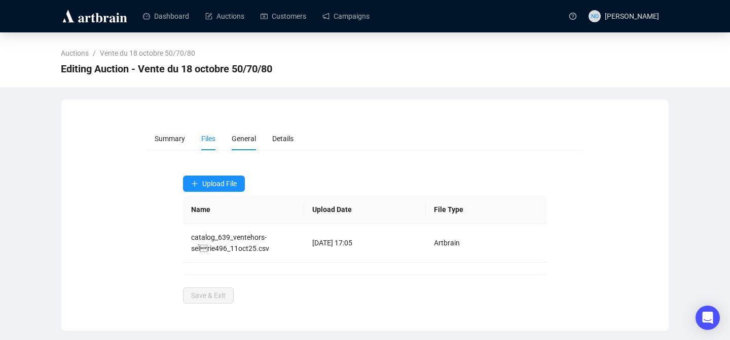
click at [242, 140] on span "General" at bounding box center [244, 139] width 24 height 8
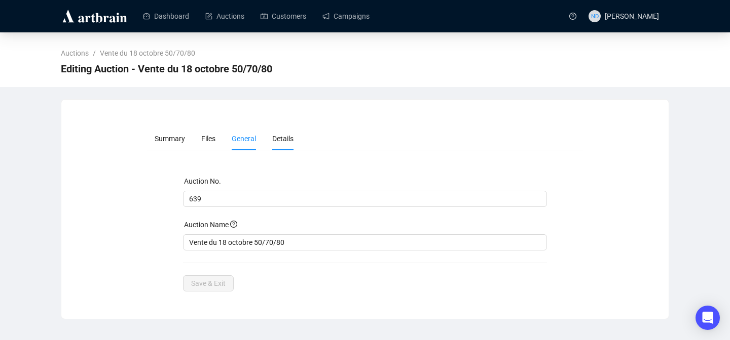
click at [282, 146] on li "Details" at bounding box center [282, 138] width 37 height 23
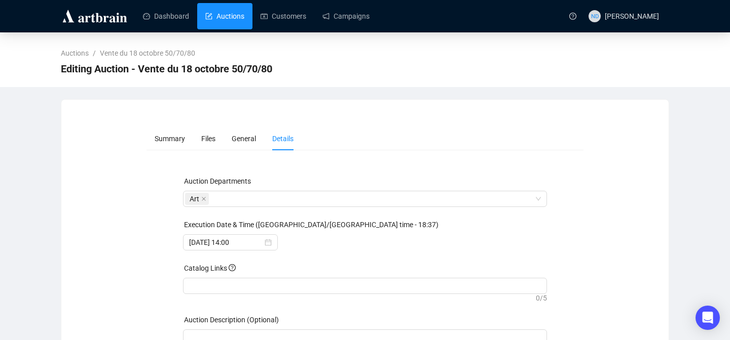
click at [225, 17] on link "Auctions" at bounding box center [224, 16] width 39 height 26
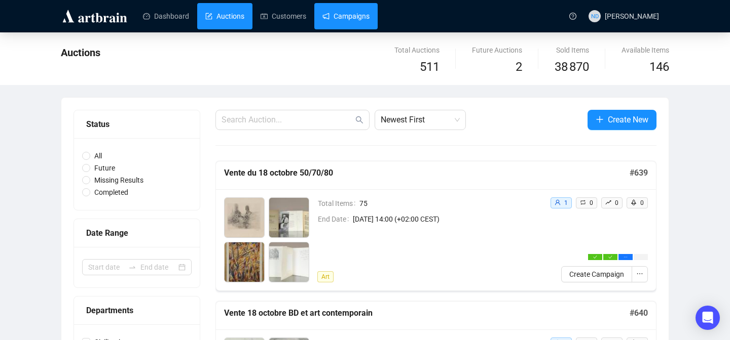
click at [355, 25] on link "Campaigns" at bounding box center [345, 16] width 47 height 26
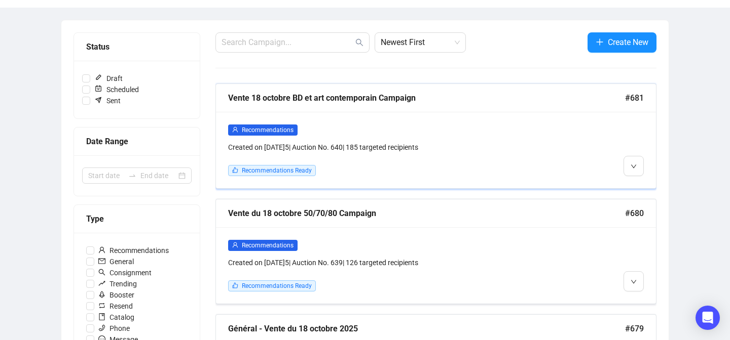
scroll to position [115, 0]
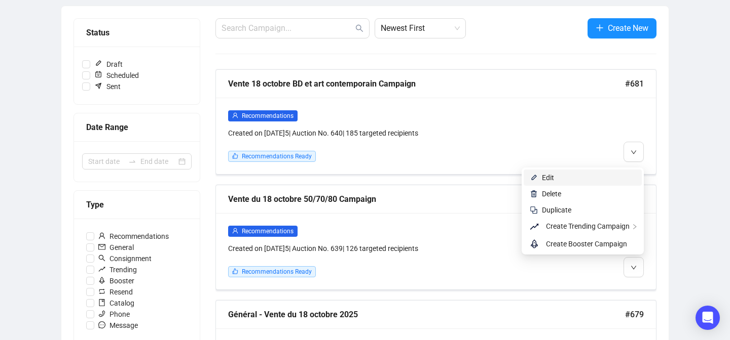
click at [568, 181] on span "Edit" at bounding box center [589, 177] width 94 height 11
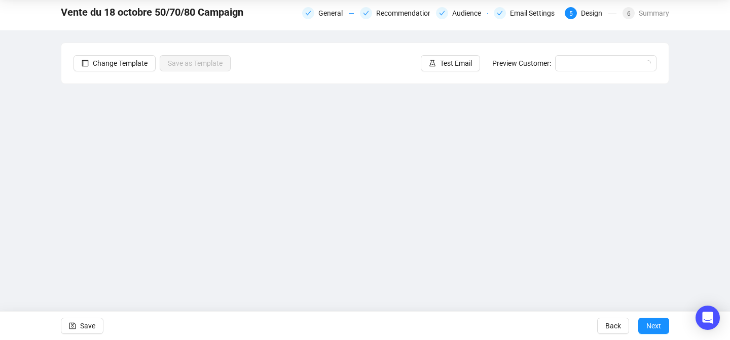
scroll to position [36, 0]
click at [646, 16] on div "Summary" at bounding box center [653, 13] width 30 height 12
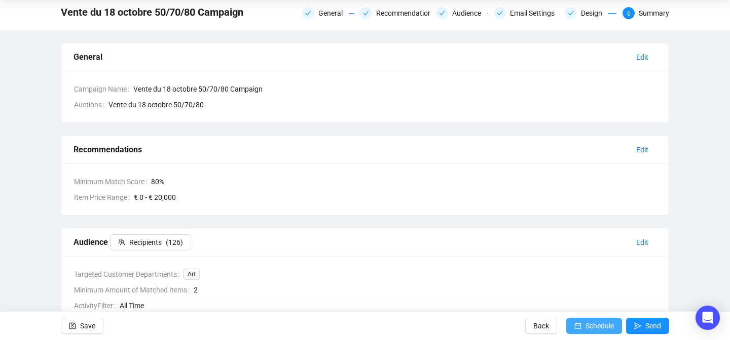
click at [576, 330] on span "submit" at bounding box center [577, 326] width 7 height 28
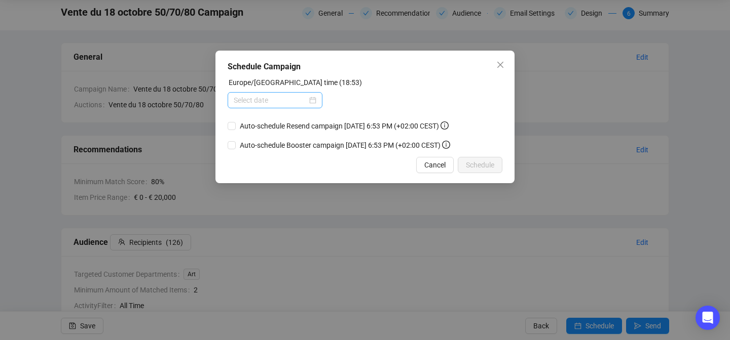
click at [306, 98] on div at bounding box center [275, 100] width 83 height 11
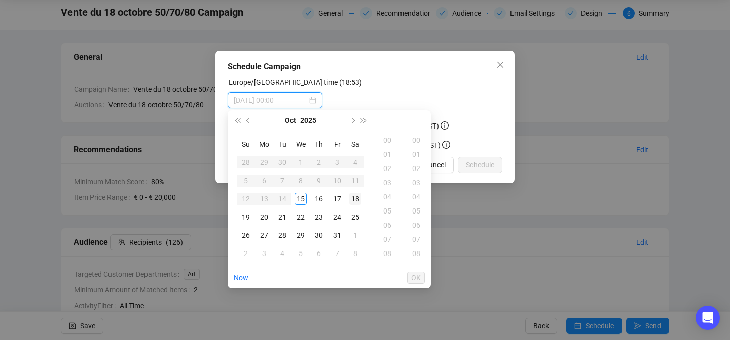
type input "2025-10-18 00:00"
click at [390, 233] on div "19" at bounding box center [388, 233] width 24 height 14
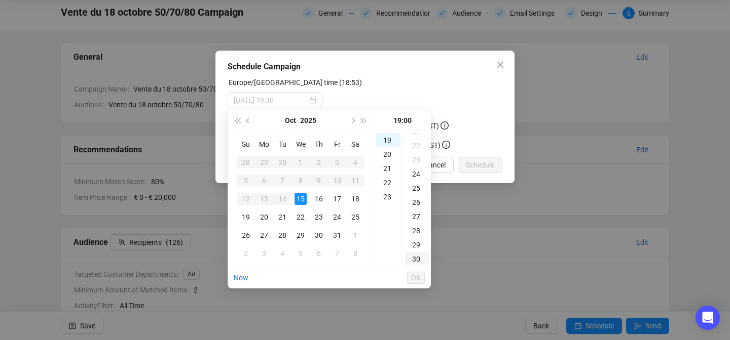
click at [418, 261] on div "30" at bounding box center [417, 259] width 24 height 14
type input "2025-10-15 19:30"
click at [414, 283] on span "OK" at bounding box center [416, 278] width 10 height 19
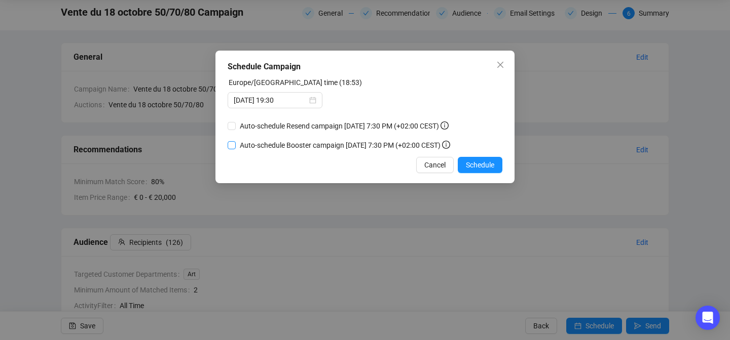
click at [235, 144] on input "Auto-schedule Booster campaign October 17, 2025 7:30 PM (+02:00 CEST)" at bounding box center [232, 145] width 8 height 8
checkbox input "true"
click at [233, 126] on input "Auto-schedule Resend campaign October 17, 2025 7:30 PM (+02:00 CEST)" at bounding box center [232, 126] width 8 height 8
checkbox input "true"
checkbox input "false"
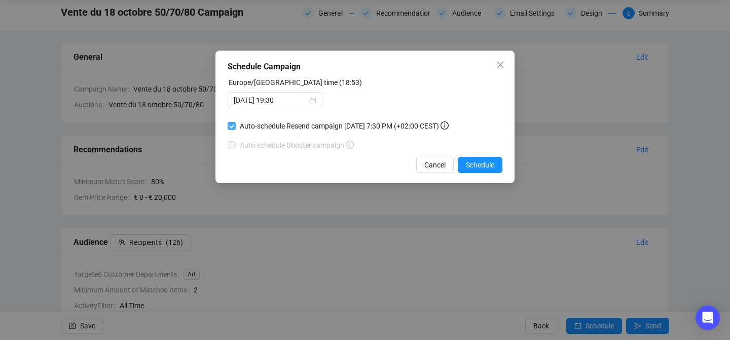
click at [233, 126] on input "Auto-schedule Resend campaign October 17, 2025 7:30 PM (+02:00 CEST)" at bounding box center [232, 126] width 8 height 8
checkbox input "true"
click at [488, 165] on span "Schedule" at bounding box center [480, 165] width 28 height 11
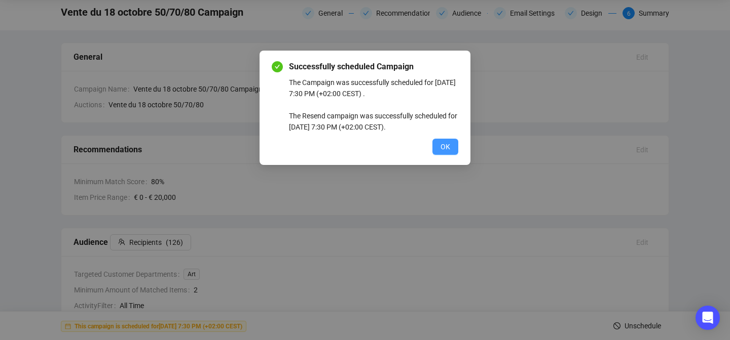
click at [439, 147] on button "OK" at bounding box center [445, 147] width 26 height 16
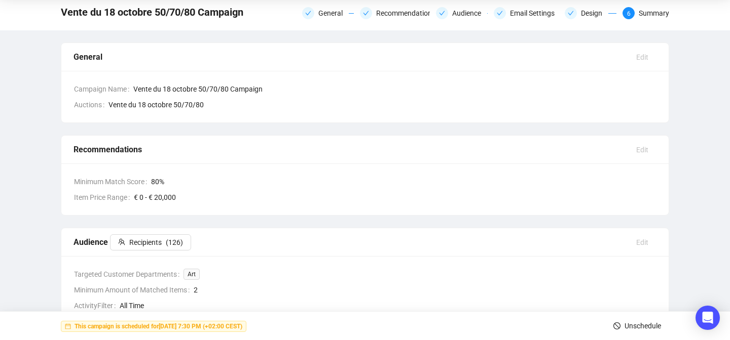
scroll to position [0, 0]
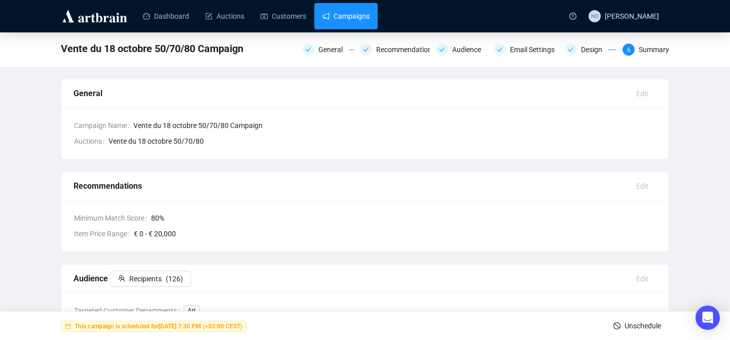
click at [367, 13] on link "Campaigns" at bounding box center [345, 16] width 47 height 26
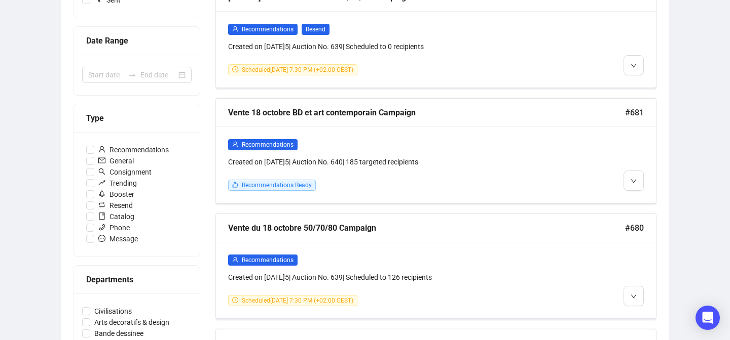
scroll to position [199, 0]
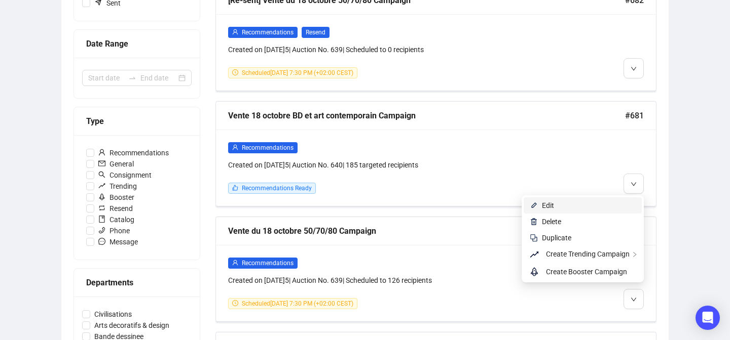
click at [608, 200] on li "Edit" at bounding box center [582, 206] width 118 height 16
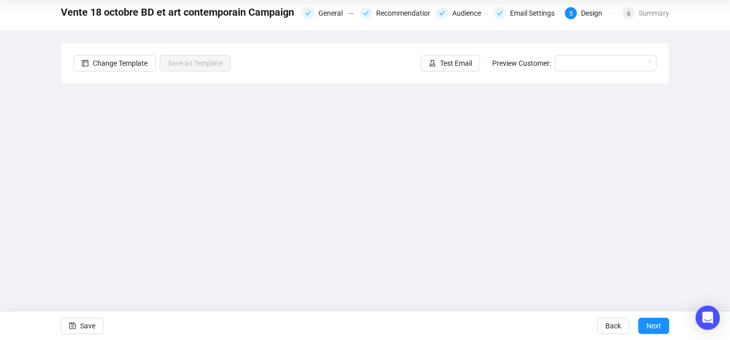
scroll to position [36, 0]
click at [448, 65] on span "Test Email" at bounding box center [456, 63] width 32 height 11
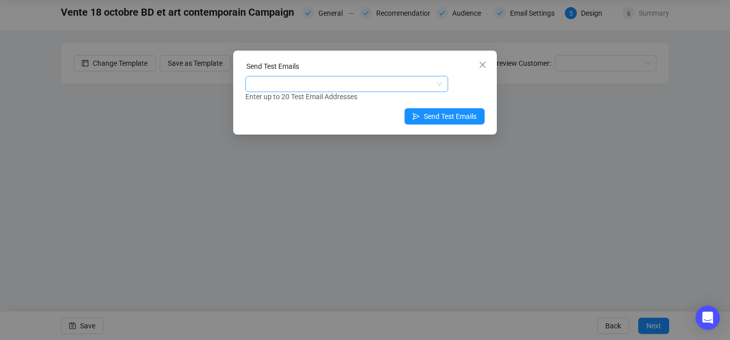
click at [321, 88] on div at bounding box center [341, 84] width 188 height 14
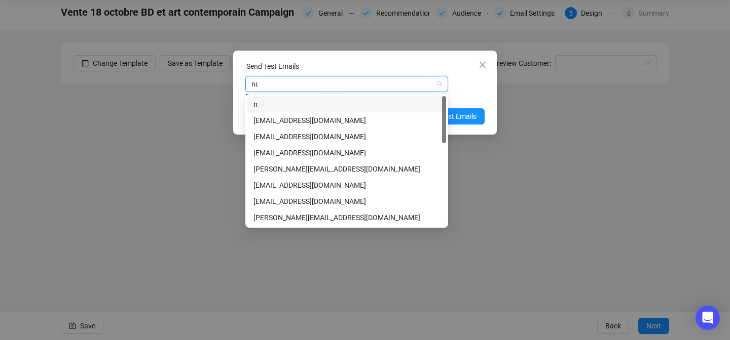
type input "nda"
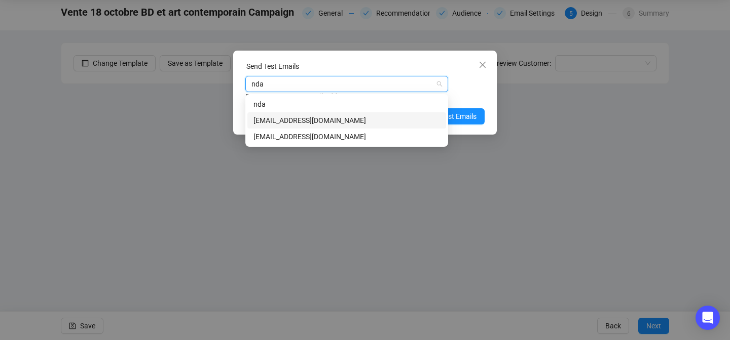
click at [283, 118] on div "[EMAIL_ADDRESS][DOMAIN_NAME]" at bounding box center [346, 120] width 186 height 11
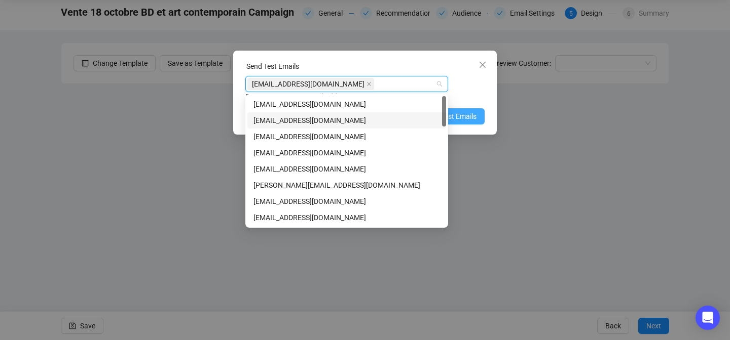
click at [468, 112] on span "Send Test Emails" at bounding box center [450, 116] width 53 height 11
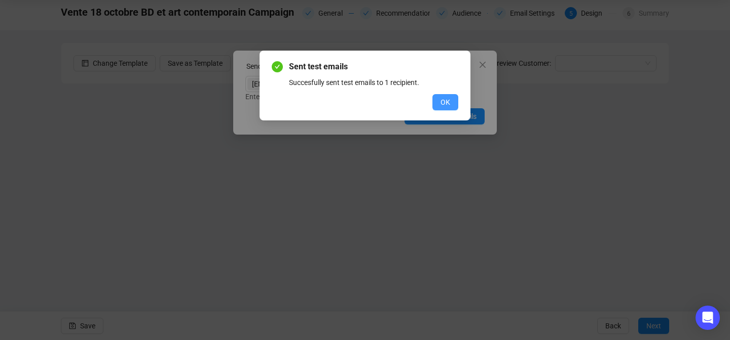
click at [445, 105] on span "OK" at bounding box center [445, 102] width 10 height 11
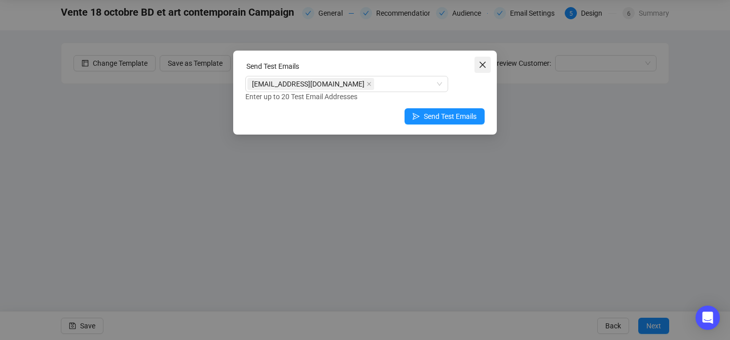
click at [480, 64] on icon "close" at bounding box center [482, 65] width 8 height 8
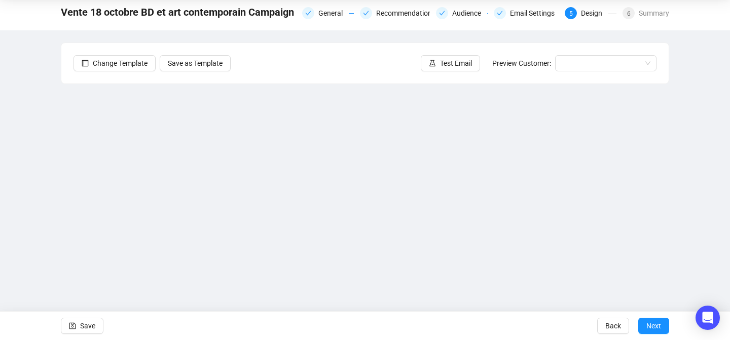
scroll to position [0, 0]
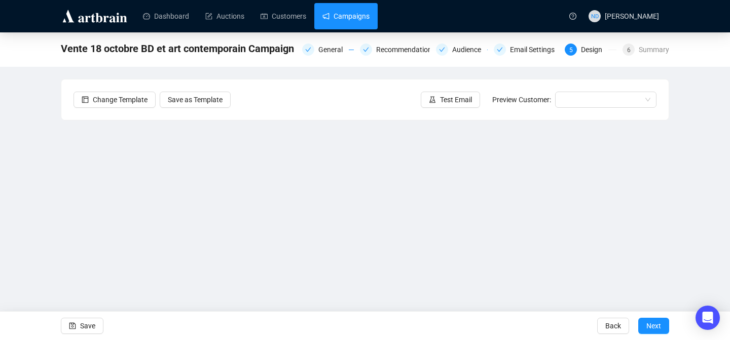
click at [369, 24] on link "Campaigns" at bounding box center [345, 16] width 47 height 26
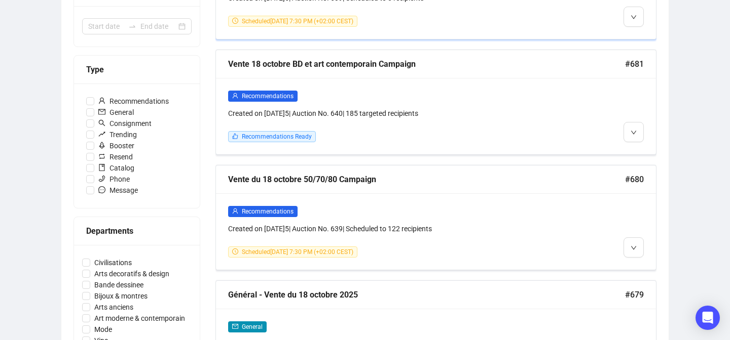
scroll to position [251, 0]
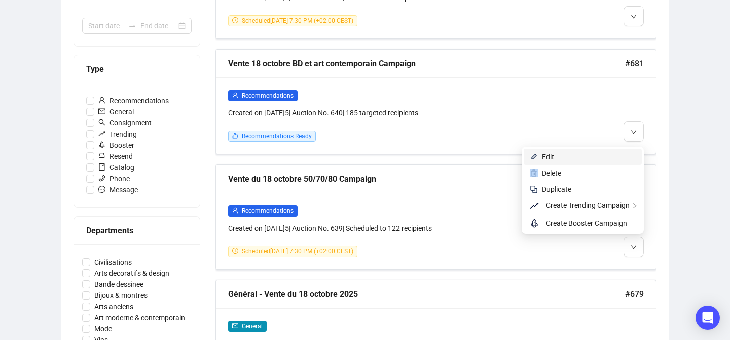
drag, startPoint x: 586, startPoint y: 165, endPoint x: 583, endPoint y: 160, distance: 6.2
click at [583, 160] on ul "Edit Delete Duplicate Create Trending Campaign Create Booster Campaign" at bounding box center [582, 190] width 122 height 87
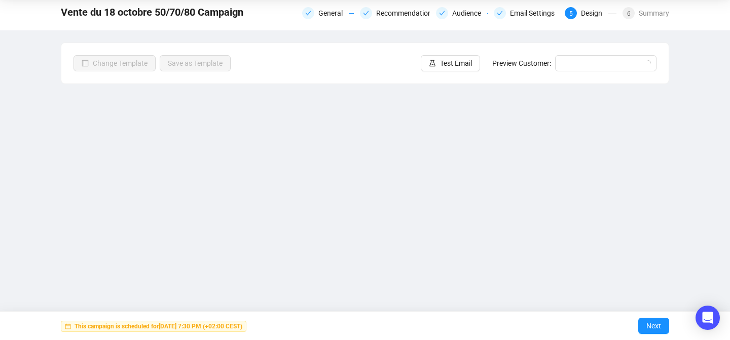
scroll to position [36, 0]
click at [638, 13] on div "Summary" at bounding box center [653, 13] width 30 height 12
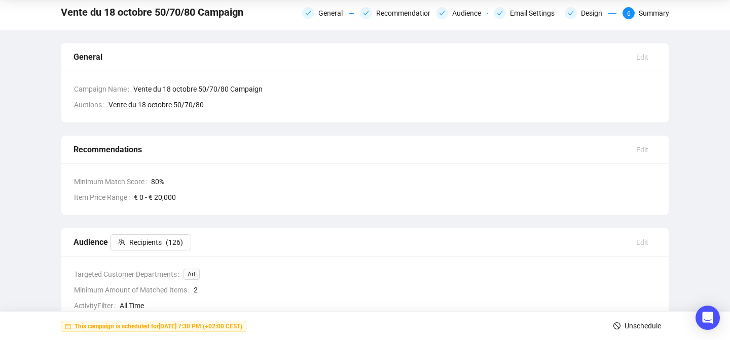
click at [621, 329] on button "Unschedule" at bounding box center [637, 326] width 64 height 16
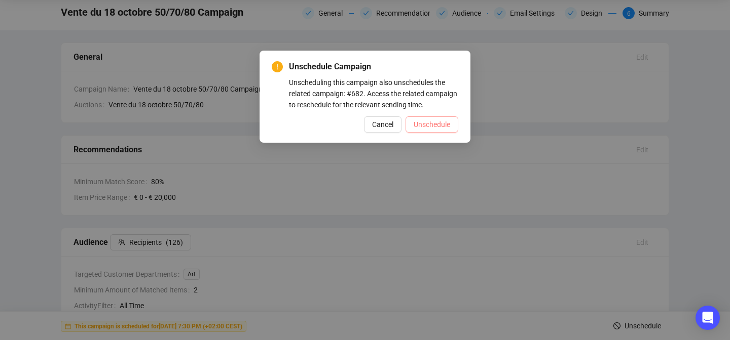
click at [420, 130] on span "Unschedule" at bounding box center [431, 124] width 36 height 11
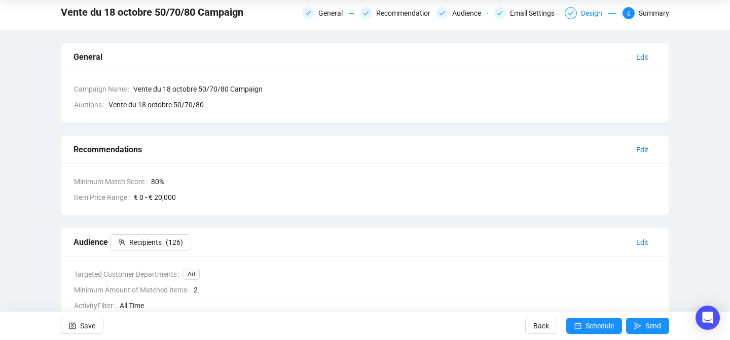
click at [581, 14] on div "Design" at bounding box center [594, 13] width 27 height 12
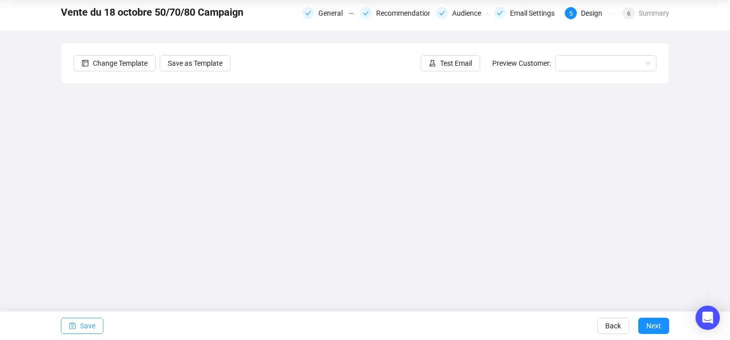
click at [86, 326] on span "Save" at bounding box center [87, 326] width 15 height 28
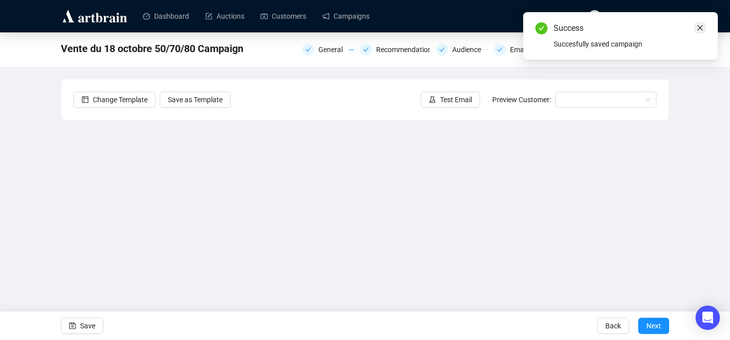
click at [699, 26] on icon "close" at bounding box center [700, 28] width 6 height 6
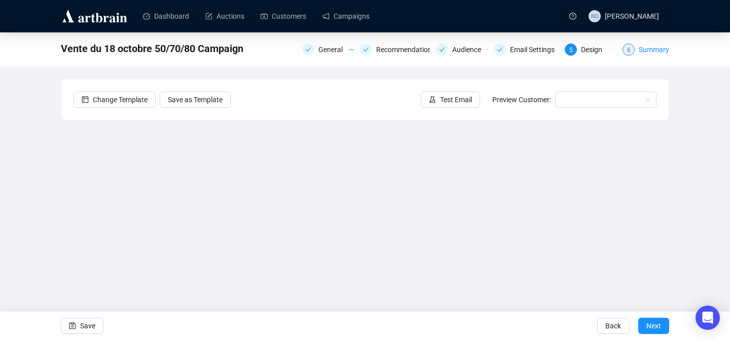
click at [641, 46] on div "Summary" at bounding box center [653, 50] width 30 height 12
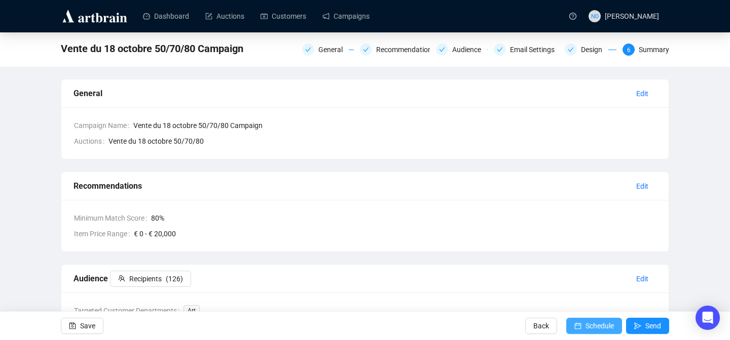
click at [574, 320] on span "submit" at bounding box center [577, 326] width 7 height 28
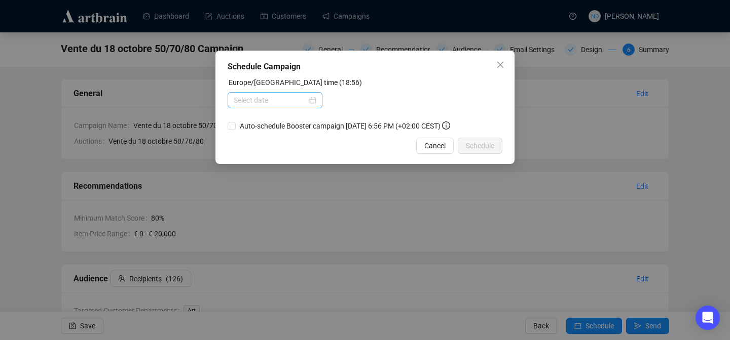
click at [309, 98] on div at bounding box center [275, 100] width 83 height 11
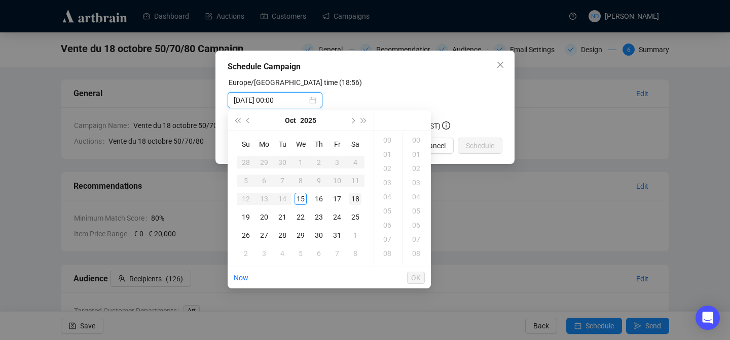
type input "2025-10-18 00:00"
type input "2025-10-15 06:00"
type input "2025-10-15 20:00"
click at [388, 219] on div "19" at bounding box center [388, 216] width 24 height 14
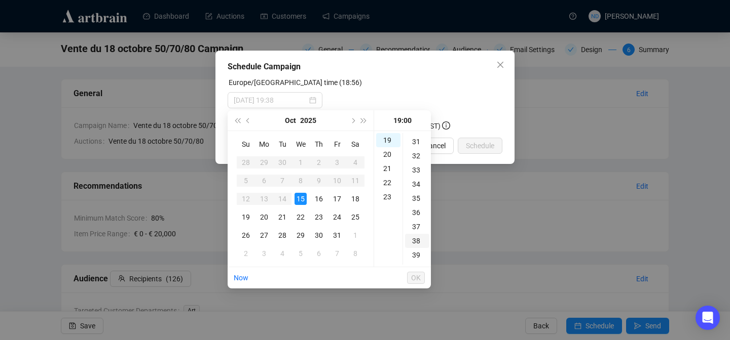
scroll to position [404, 0]
click at [415, 161] on div "30" at bounding box center [417, 162] width 24 height 14
type input "2025-10-15 19:30"
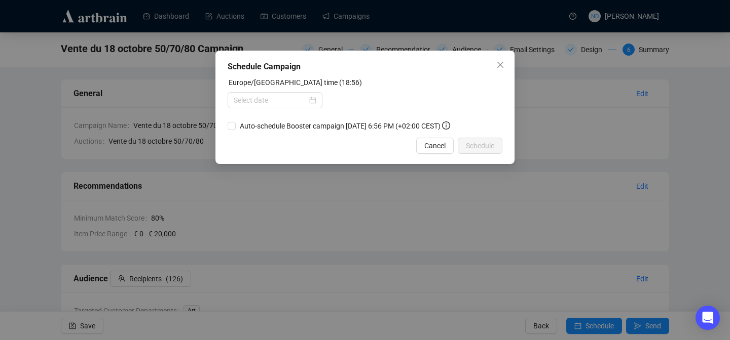
click at [428, 83] on div "Europe/Paris time (18:56)" at bounding box center [365, 84] width 275 height 15
click at [313, 99] on div at bounding box center [275, 100] width 83 height 11
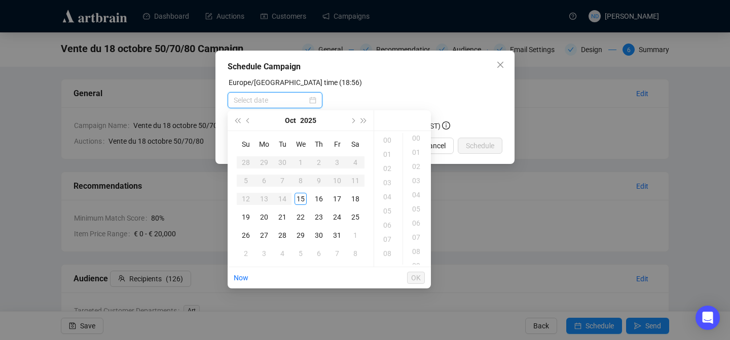
scroll to position [0, 0]
type input "2025-10-25 00:00"
click at [388, 199] on div "19" at bounding box center [388, 200] width 24 height 14
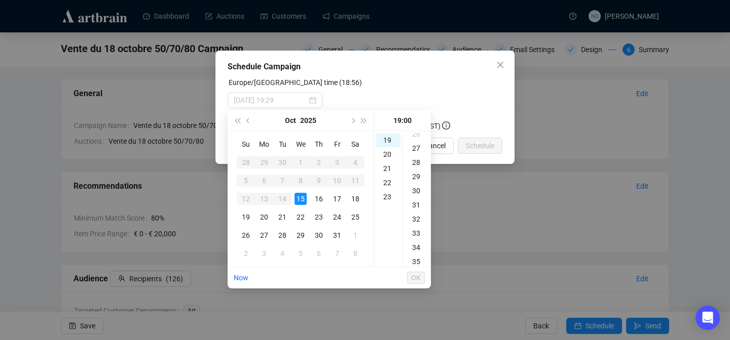
scroll to position [381, 0]
click at [416, 181] on div "30" at bounding box center [417, 185] width 24 height 14
type input "2025-10-15 19:30"
click at [414, 279] on span "OK" at bounding box center [416, 278] width 10 height 19
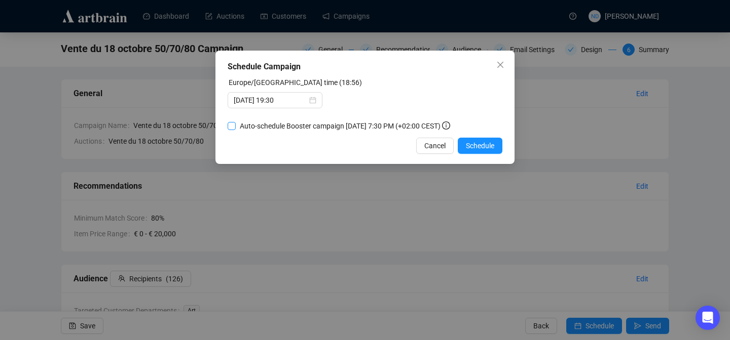
click at [232, 124] on input "Auto-schedule Booster campaign October 17, 2025 7:30 PM (+02:00 CEST)" at bounding box center [232, 126] width 8 height 8
checkbox input "true"
click at [466, 148] on span "Schedule" at bounding box center [480, 145] width 28 height 11
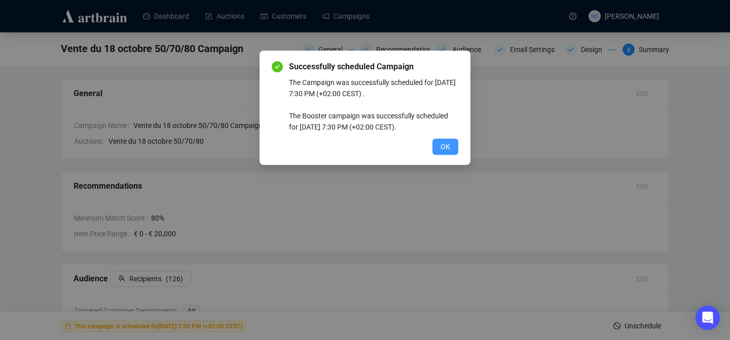
click at [443, 150] on span "OK" at bounding box center [445, 146] width 10 height 11
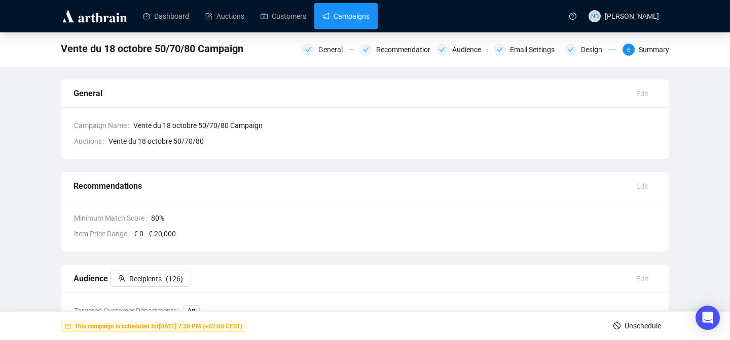
click at [361, 14] on link "Campaigns" at bounding box center [345, 16] width 47 height 26
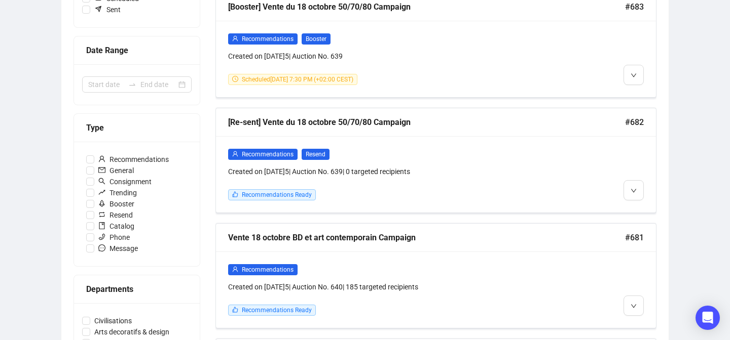
scroll to position [191, 0]
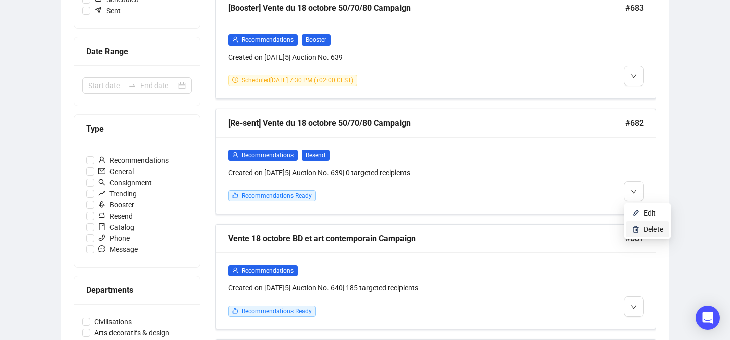
click at [632, 229] on img at bounding box center [635, 229] width 8 height 8
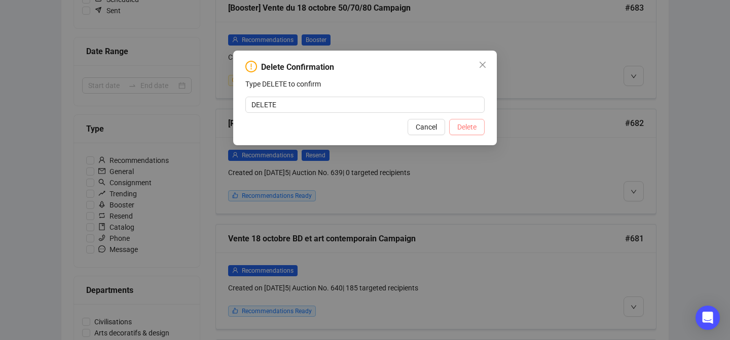
type input "DELETE"
click at [460, 122] on button "Delete" at bounding box center [466, 127] width 35 height 16
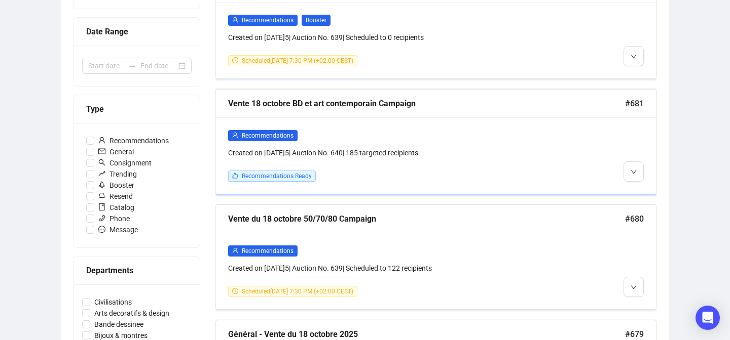
scroll to position [210, 0]
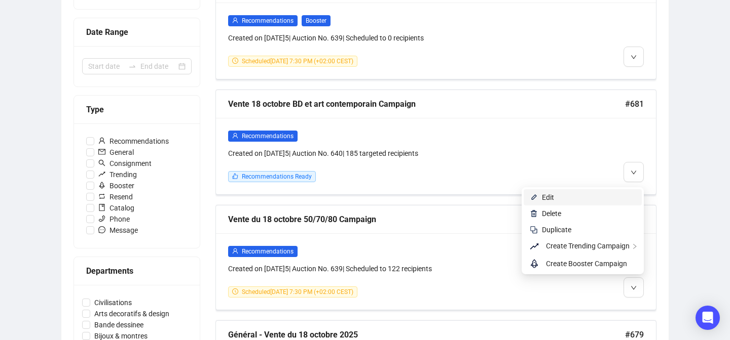
click at [579, 193] on span "Edit" at bounding box center [589, 197] width 94 height 11
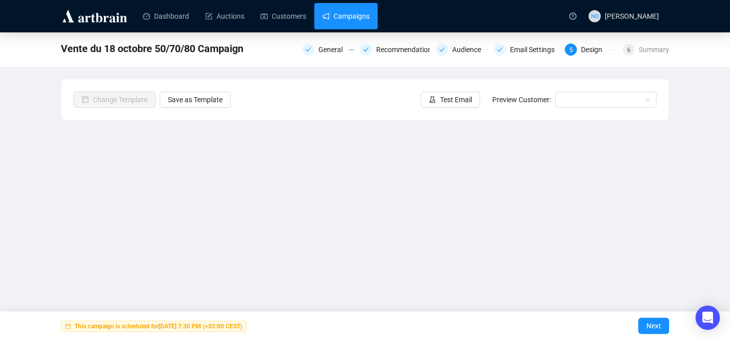
click at [348, 21] on link "Campaigns" at bounding box center [345, 16] width 47 height 26
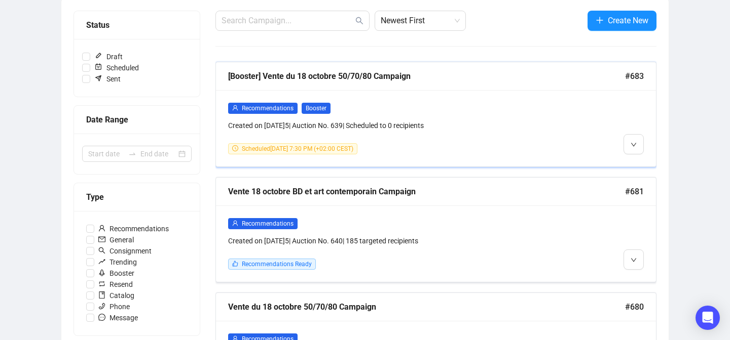
scroll to position [124, 0]
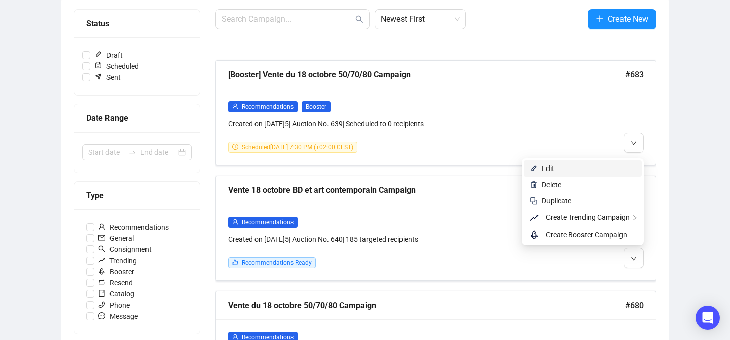
click at [566, 170] on span "Edit" at bounding box center [589, 168] width 94 height 11
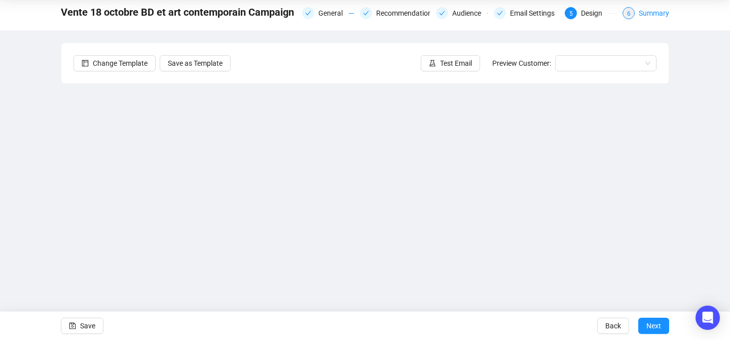
click at [663, 10] on div "Summary" at bounding box center [653, 13] width 30 height 12
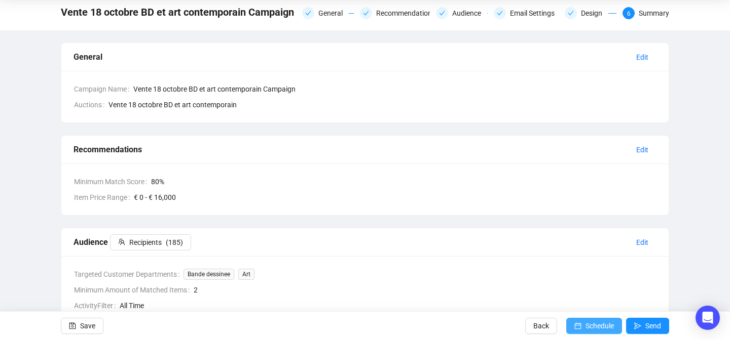
click at [574, 323] on icon "calendar" at bounding box center [577, 326] width 7 height 7
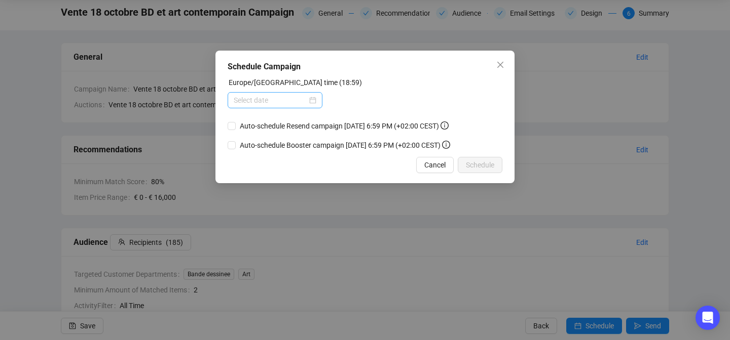
click at [310, 98] on div at bounding box center [275, 100] width 83 height 11
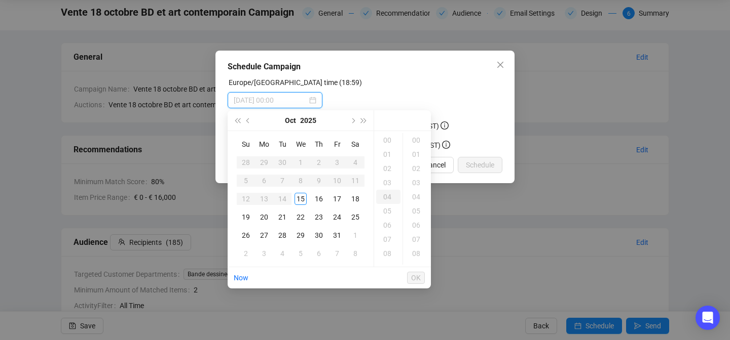
type input "2025-10-18 00:00"
type input "2025-10-15 05:00"
click at [385, 184] on div "19" at bounding box center [388, 184] width 24 height 14
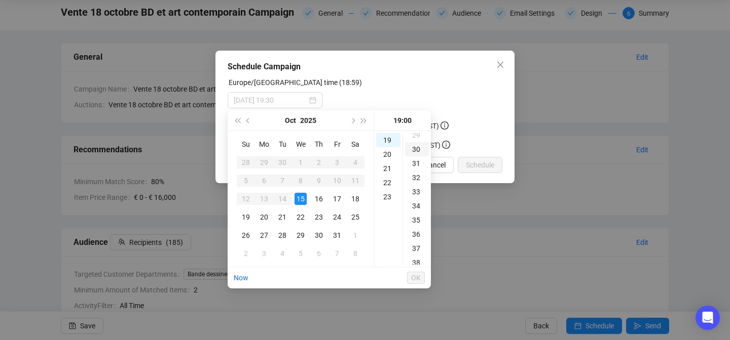
click at [414, 150] on div "30" at bounding box center [417, 149] width 24 height 14
type input "2025-10-15 19:30"
click at [413, 278] on span "OK" at bounding box center [416, 278] width 10 height 19
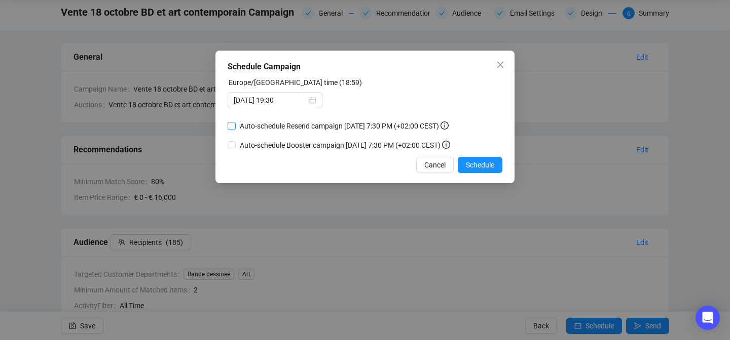
click at [235, 124] on input "Auto-schedule Resend campaign October 17, 2025 7:30 PM (+02:00 CEST)" at bounding box center [232, 126] width 8 height 8
checkbox input "true"
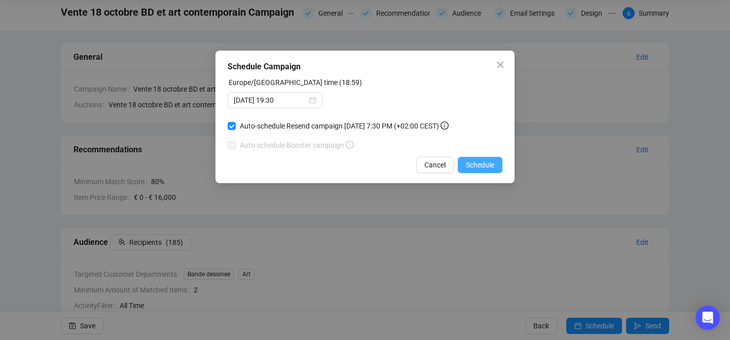
click at [479, 168] on span "Schedule" at bounding box center [480, 165] width 28 height 11
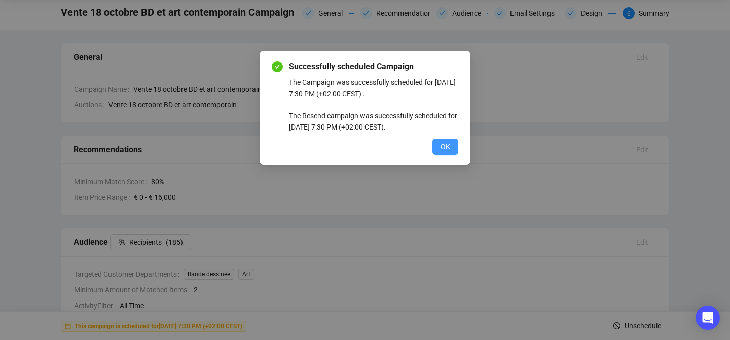
click at [444, 148] on span "OK" at bounding box center [445, 146] width 10 height 11
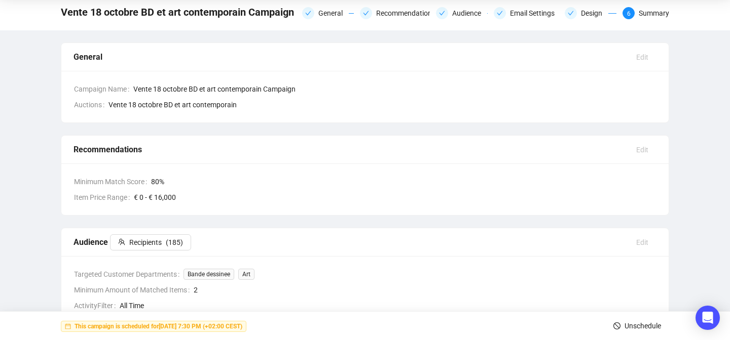
scroll to position [0, 0]
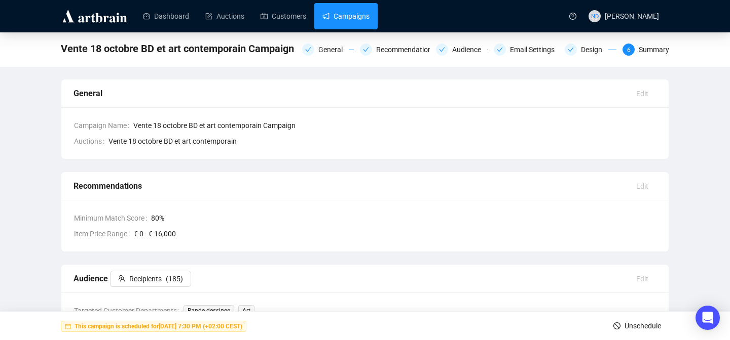
click at [348, 21] on link "Campaigns" at bounding box center [345, 16] width 47 height 26
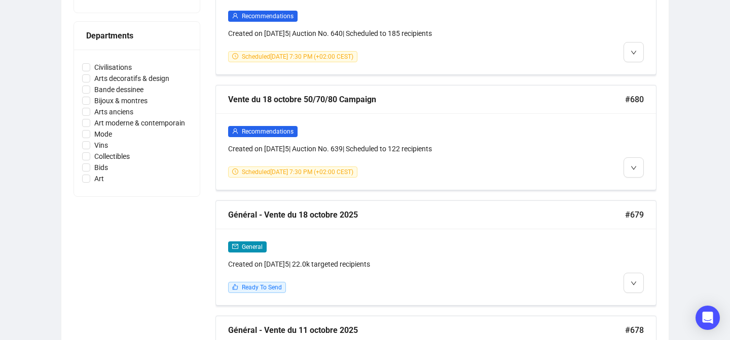
scroll to position [705, 0]
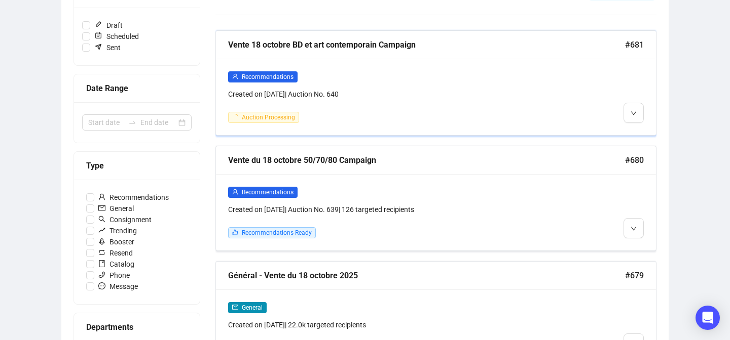
scroll to position [155, 0]
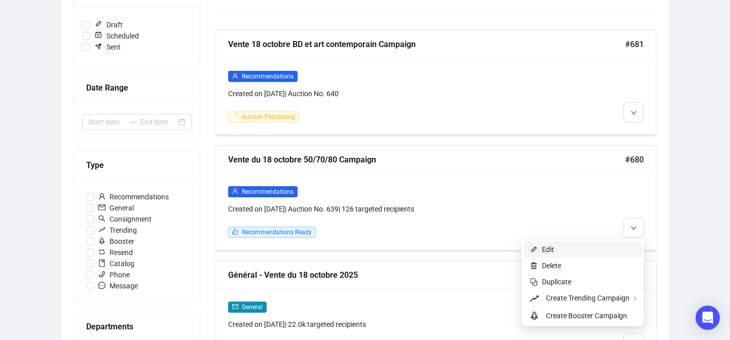
click at [623, 247] on span "Edit" at bounding box center [589, 249] width 94 height 11
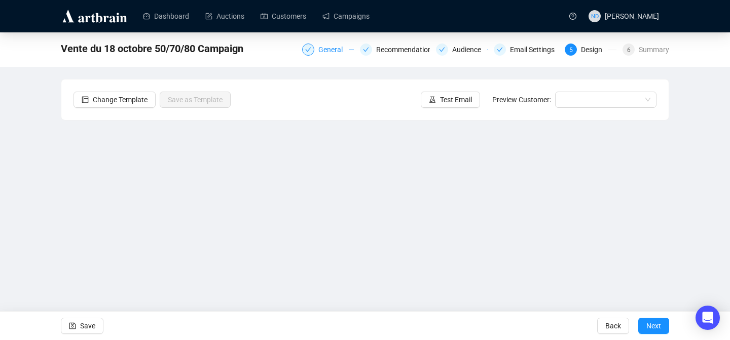
click at [319, 51] on div "General" at bounding box center [333, 50] width 30 height 12
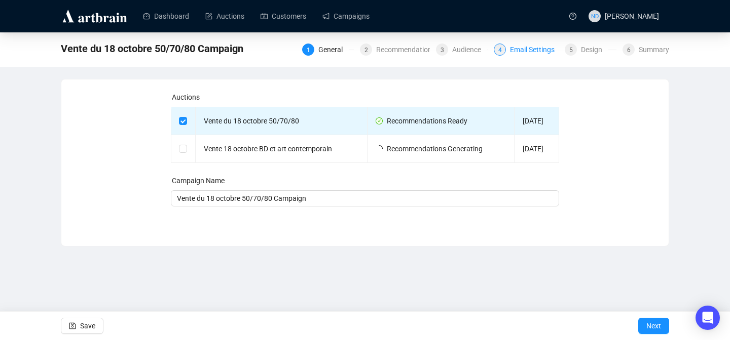
click at [534, 54] on div "Email Settings" at bounding box center [535, 50] width 51 height 12
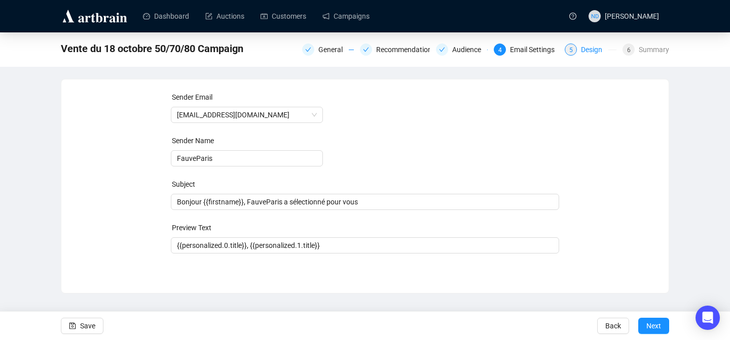
click at [592, 52] on div "Design" at bounding box center [594, 50] width 27 height 12
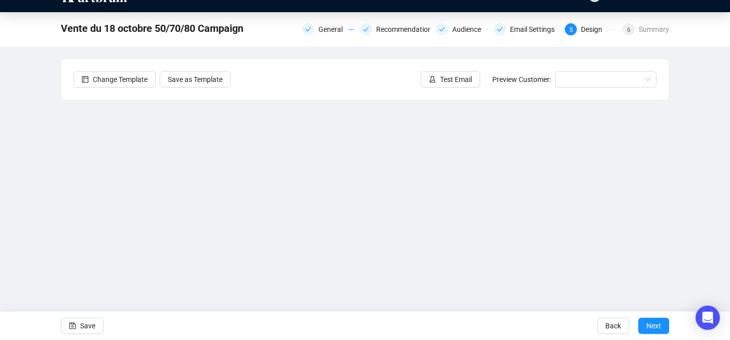
scroll to position [19, 0]
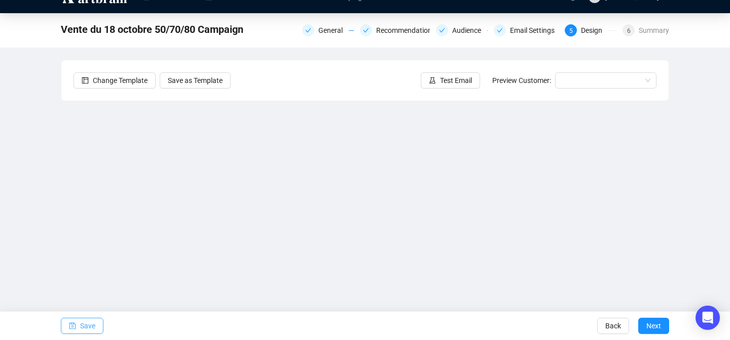
click at [82, 325] on span "Save" at bounding box center [87, 326] width 15 height 28
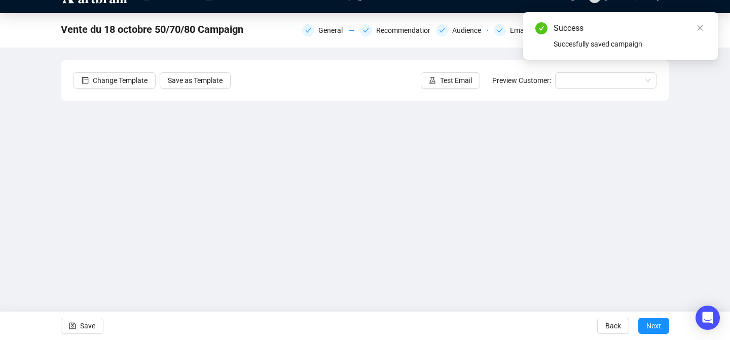
scroll to position [0, 0]
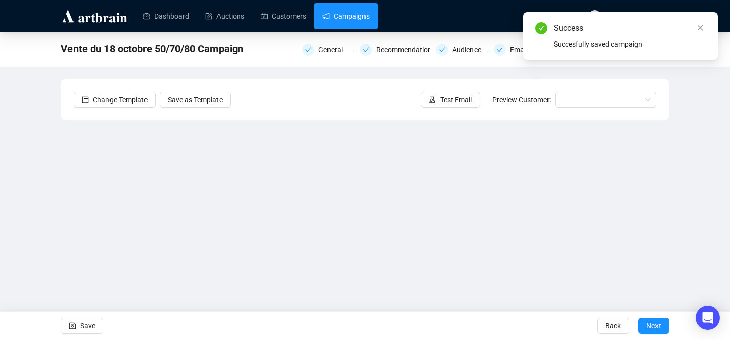
click at [347, 12] on link "Campaigns" at bounding box center [345, 16] width 47 height 26
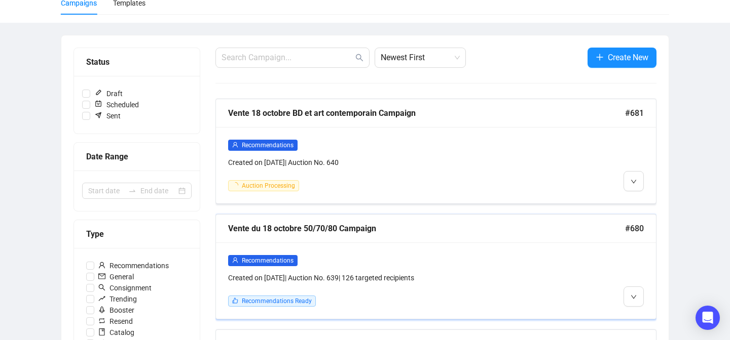
scroll to position [112, 0]
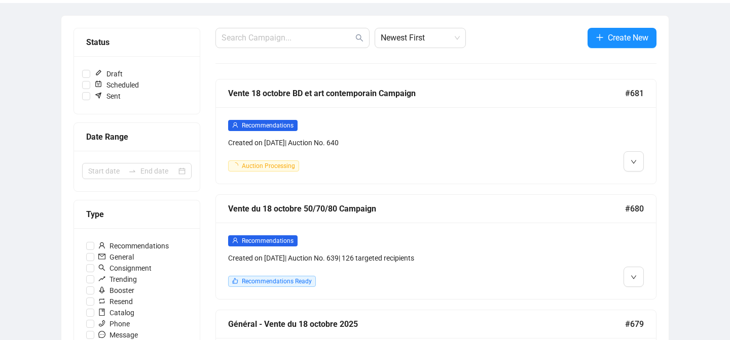
scroll to position [105, 0]
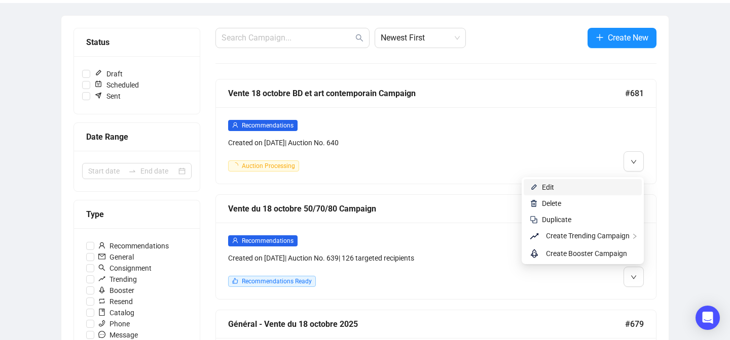
click at [542, 189] on span "Edit" at bounding box center [548, 187] width 12 height 8
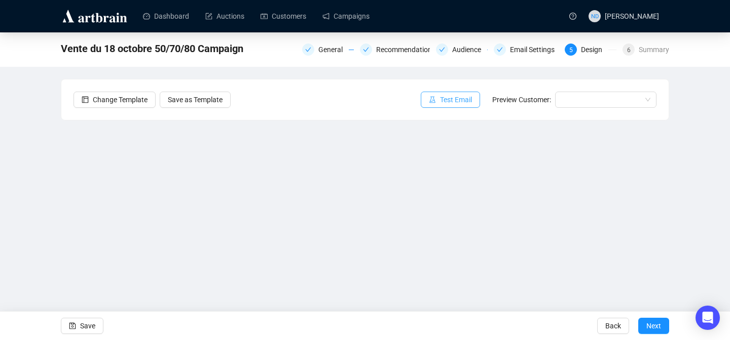
click at [463, 97] on span "Test Email" at bounding box center [456, 99] width 32 height 11
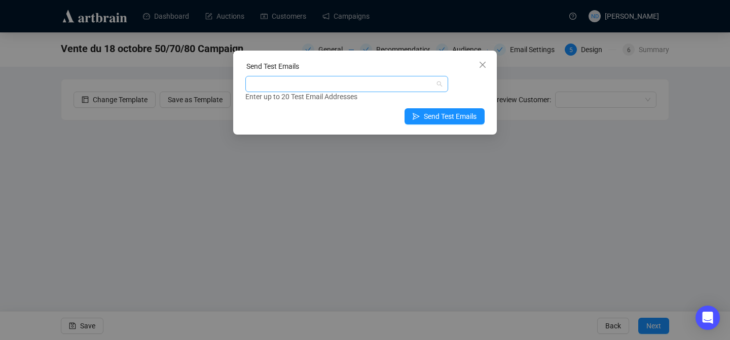
click at [357, 87] on div at bounding box center [341, 84] width 188 height 14
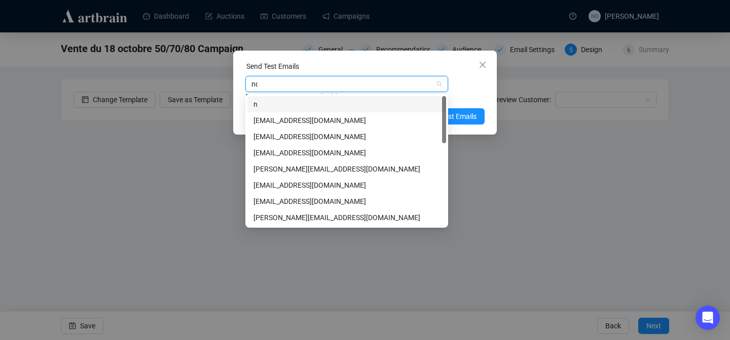
type input "nda"
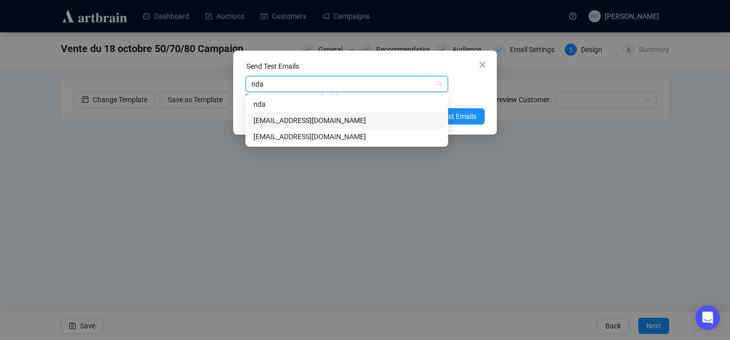
click at [308, 116] on div "[EMAIL_ADDRESS][DOMAIN_NAME]" at bounding box center [346, 120] width 186 height 11
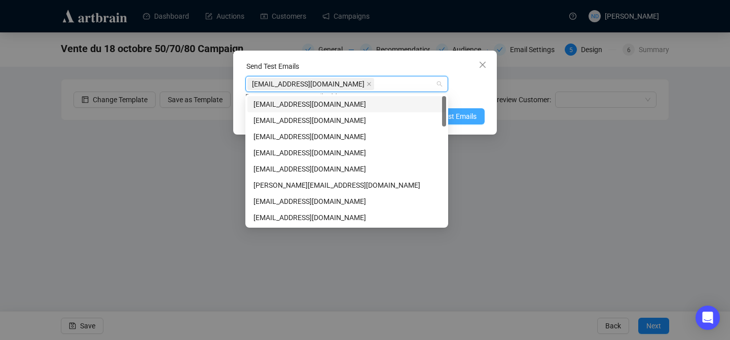
click at [458, 112] on span "Send Test Emails" at bounding box center [450, 116] width 53 height 11
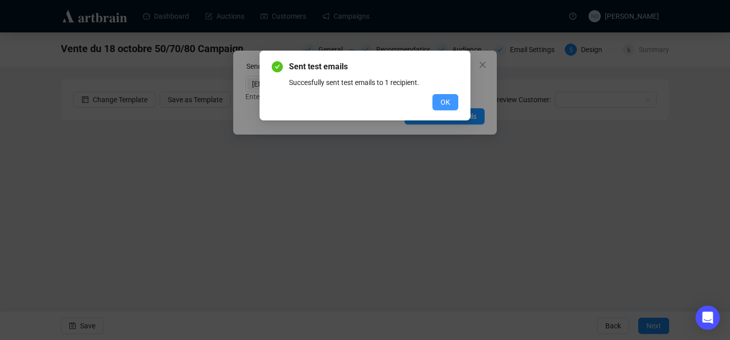
click at [444, 98] on span "OK" at bounding box center [445, 102] width 10 height 11
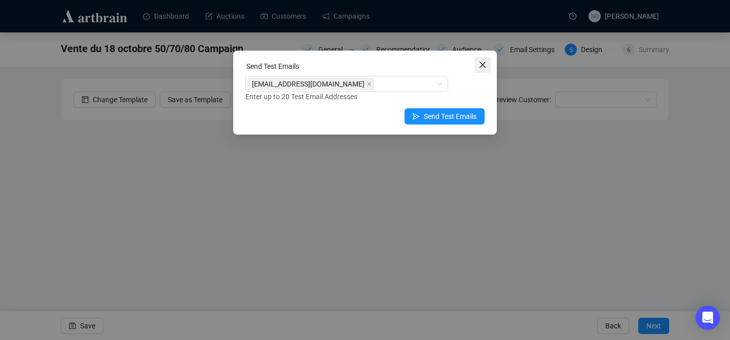
click at [487, 63] on span "Close" at bounding box center [482, 65] width 16 height 8
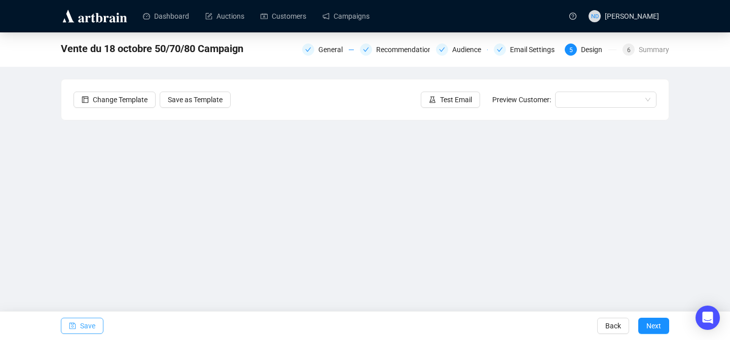
click at [78, 324] on button "Save" at bounding box center [82, 326] width 43 height 16
click at [340, 11] on link "Campaigns" at bounding box center [345, 16] width 47 height 26
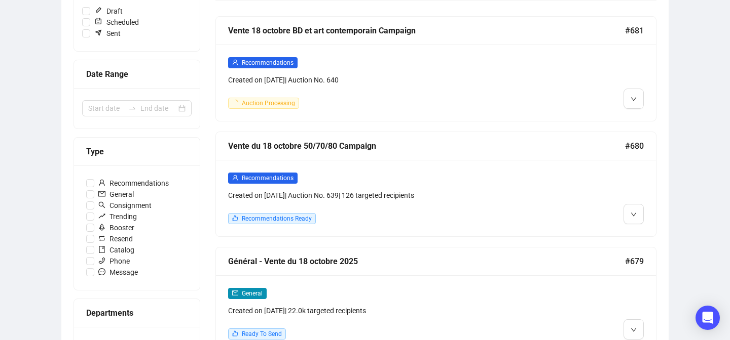
scroll to position [213, 0]
